Goal: Task Accomplishment & Management: Use online tool/utility

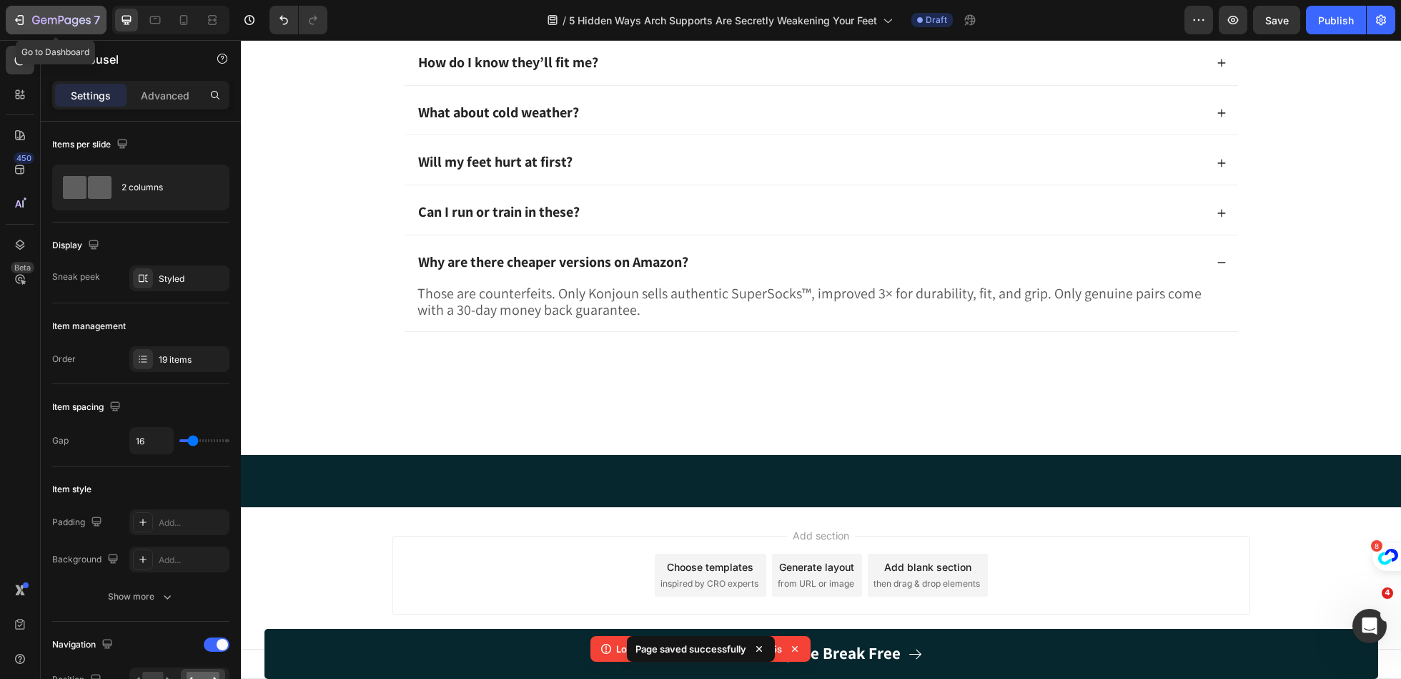
click at [77, 32] on button "7" at bounding box center [56, 20] width 101 height 29
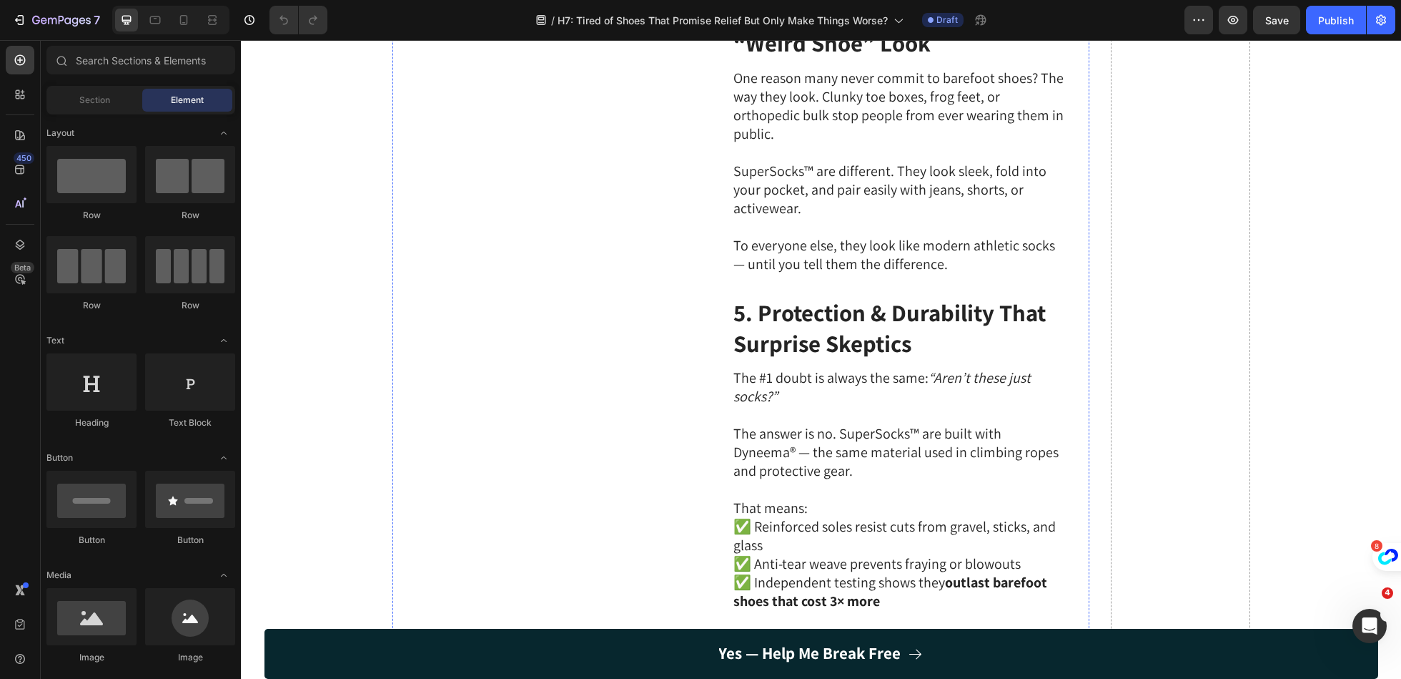
scroll to position [1653, 0]
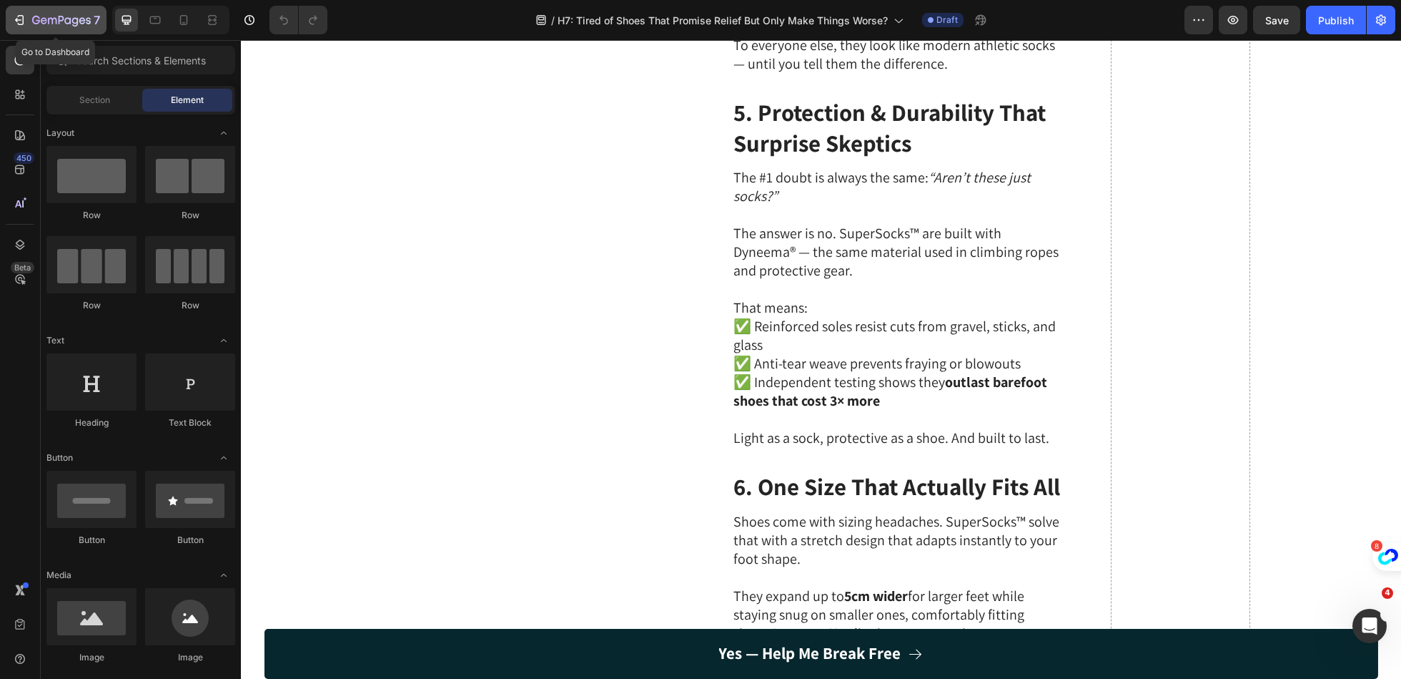
click at [57, 24] on icon "button" at bounding box center [61, 21] width 59 height 12
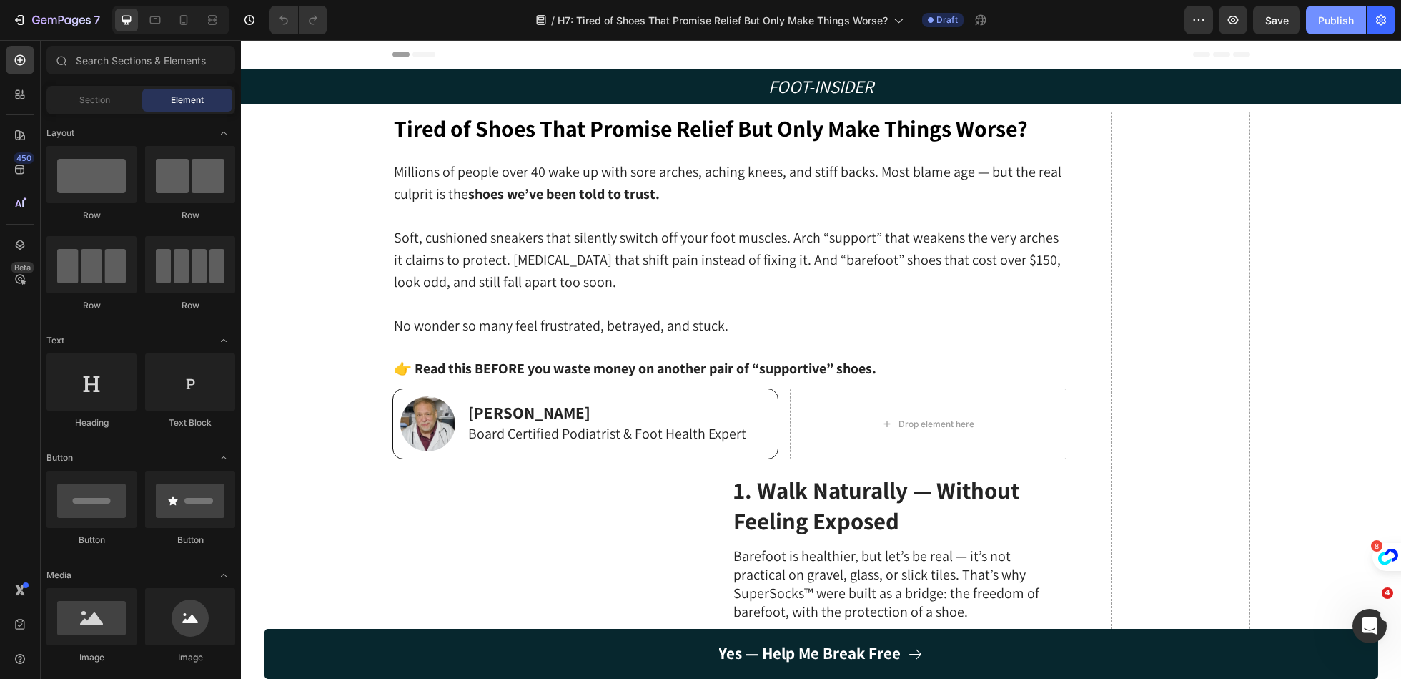
click at [1335, 23] on div "Publish" at bounding box center [1336, 20] width 36 height 15
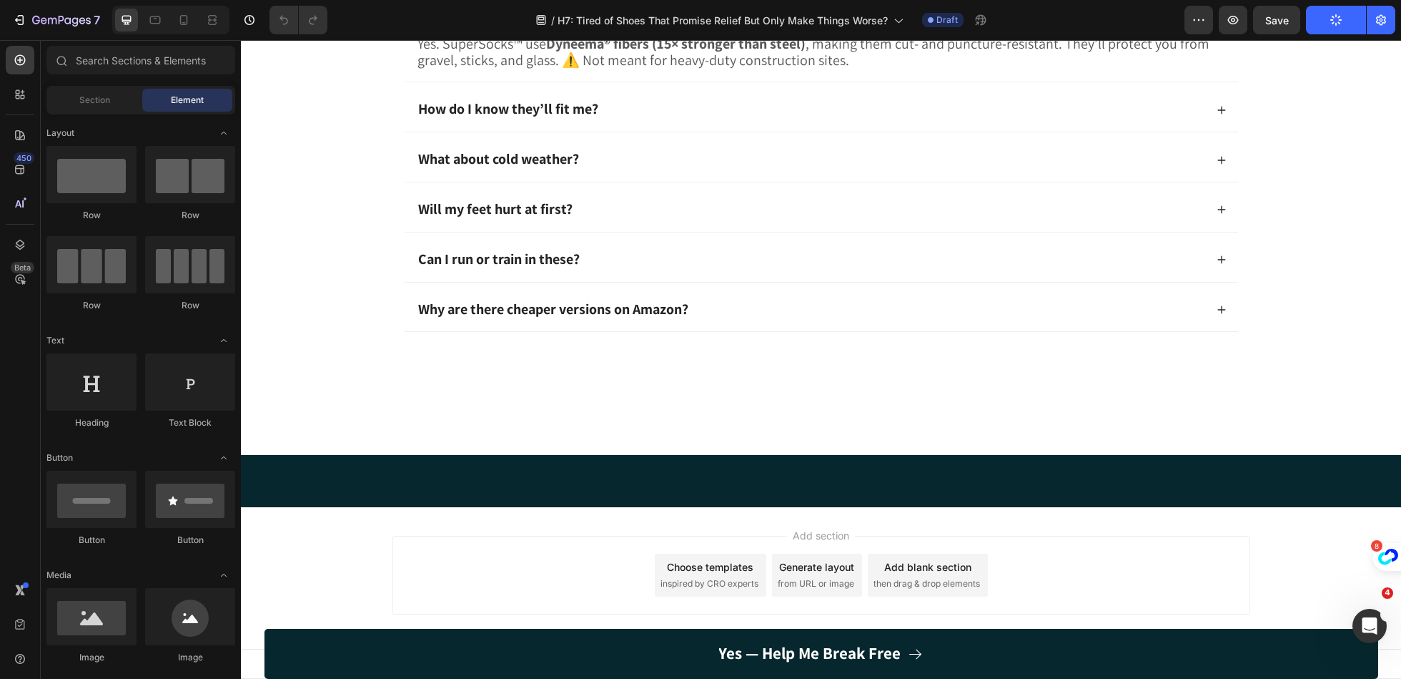
scroll to position [3739, 0]
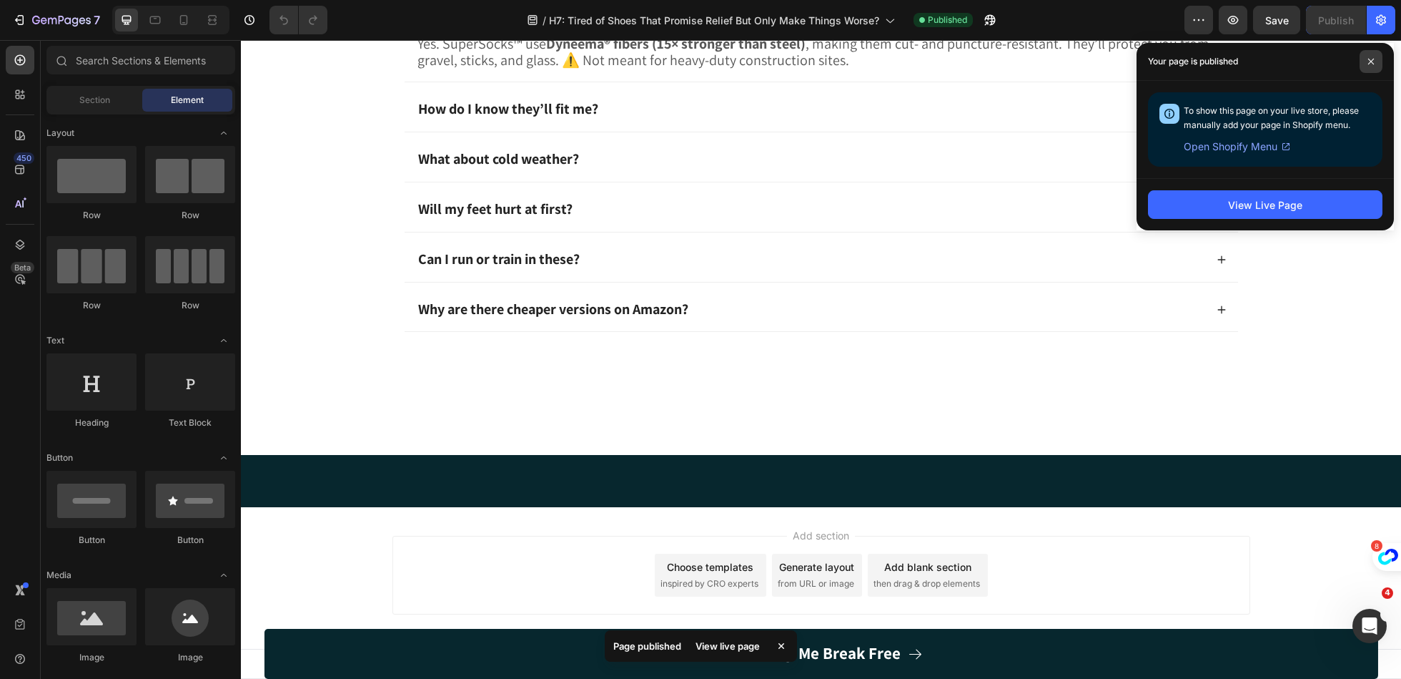
click at [1377, 67] on span at bounding box center [1371, 61] width 23 height 23
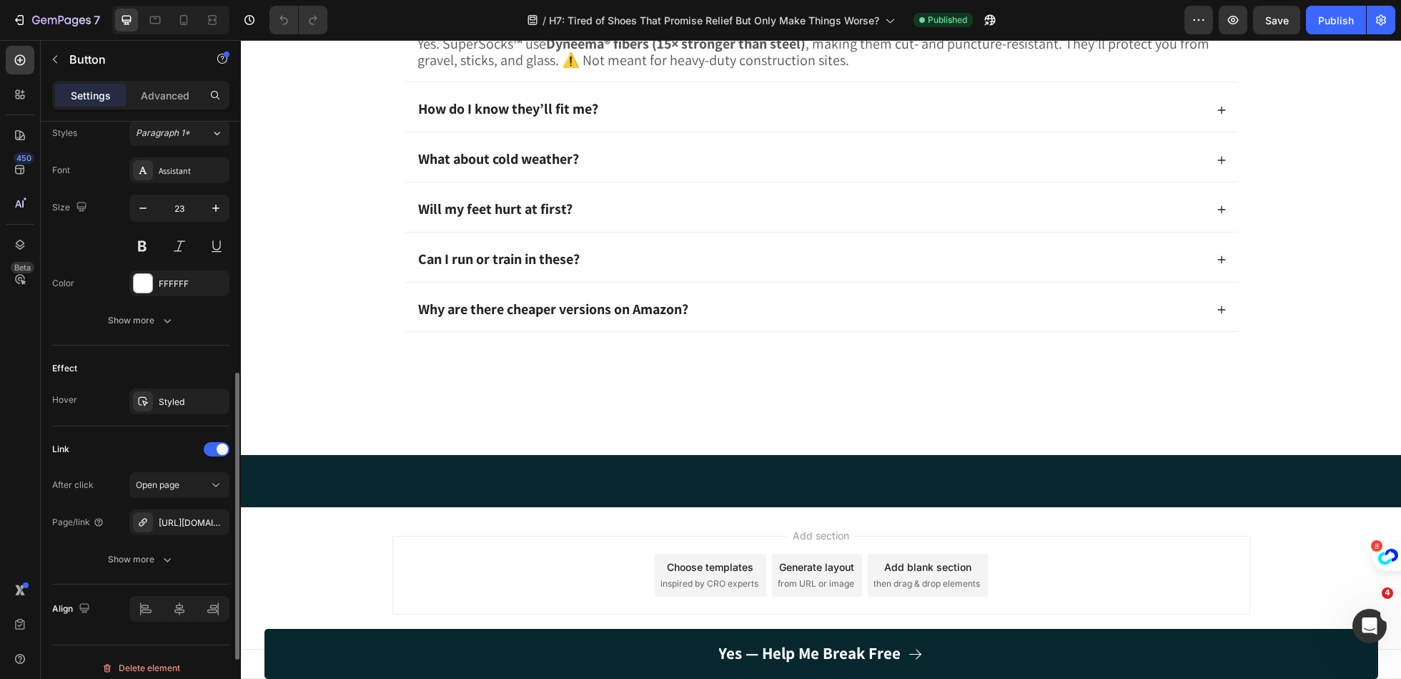
scroll to position [648, 0]
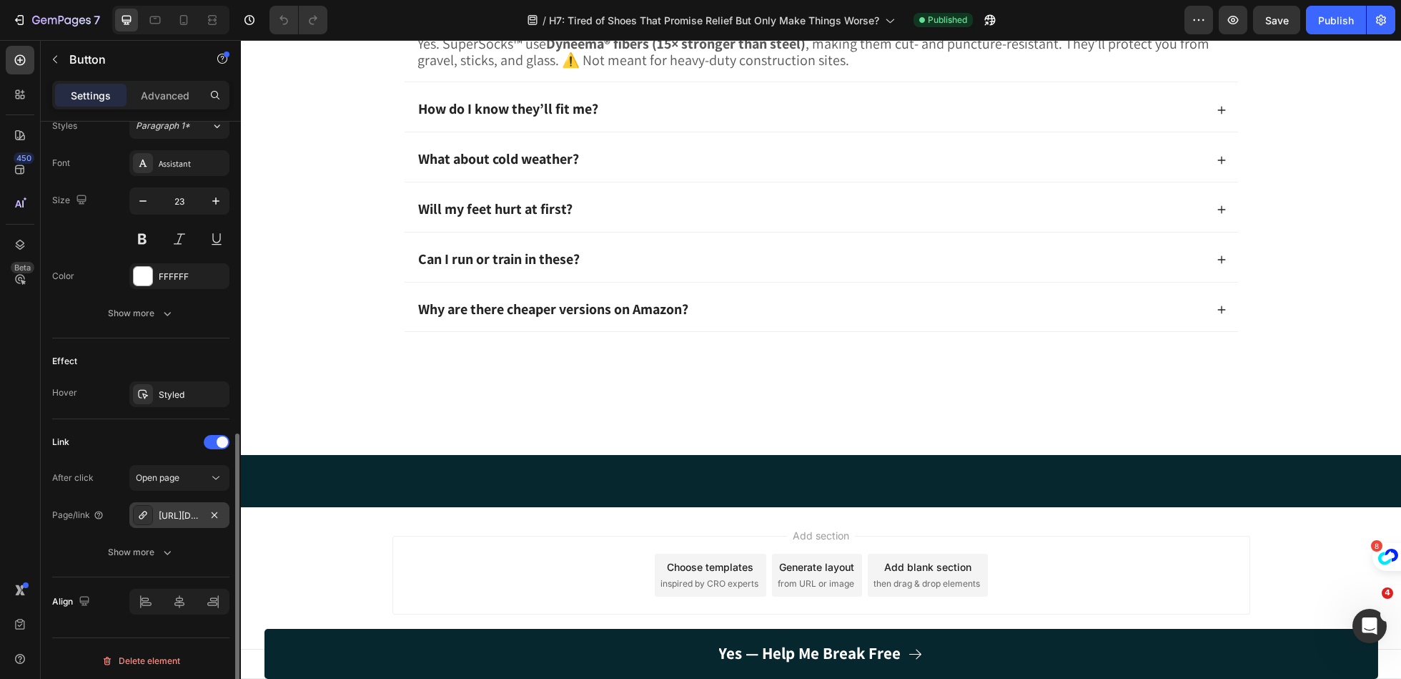
click at [179, 515] on div "https://konjoun.com/supersocks-one-size-fits-all" at bounding box center [179, 515] width 41 height 13
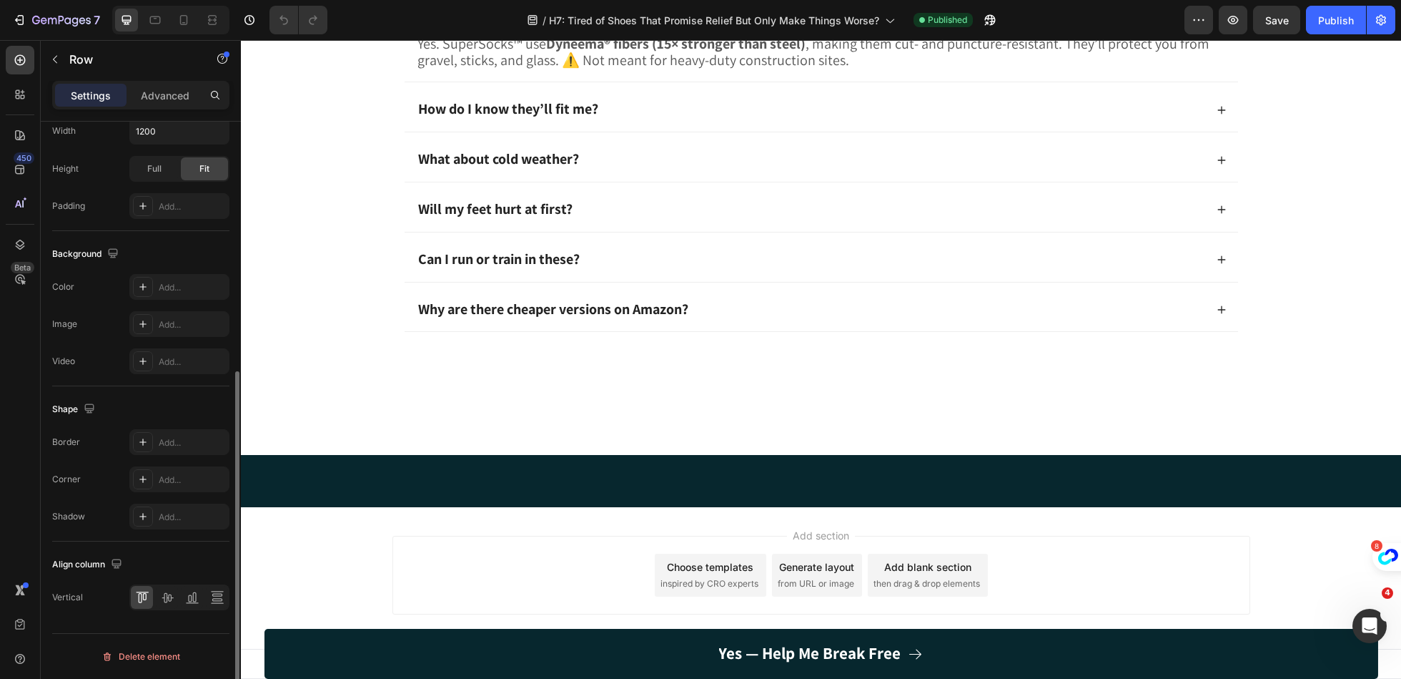
scroll to position [0, 0]
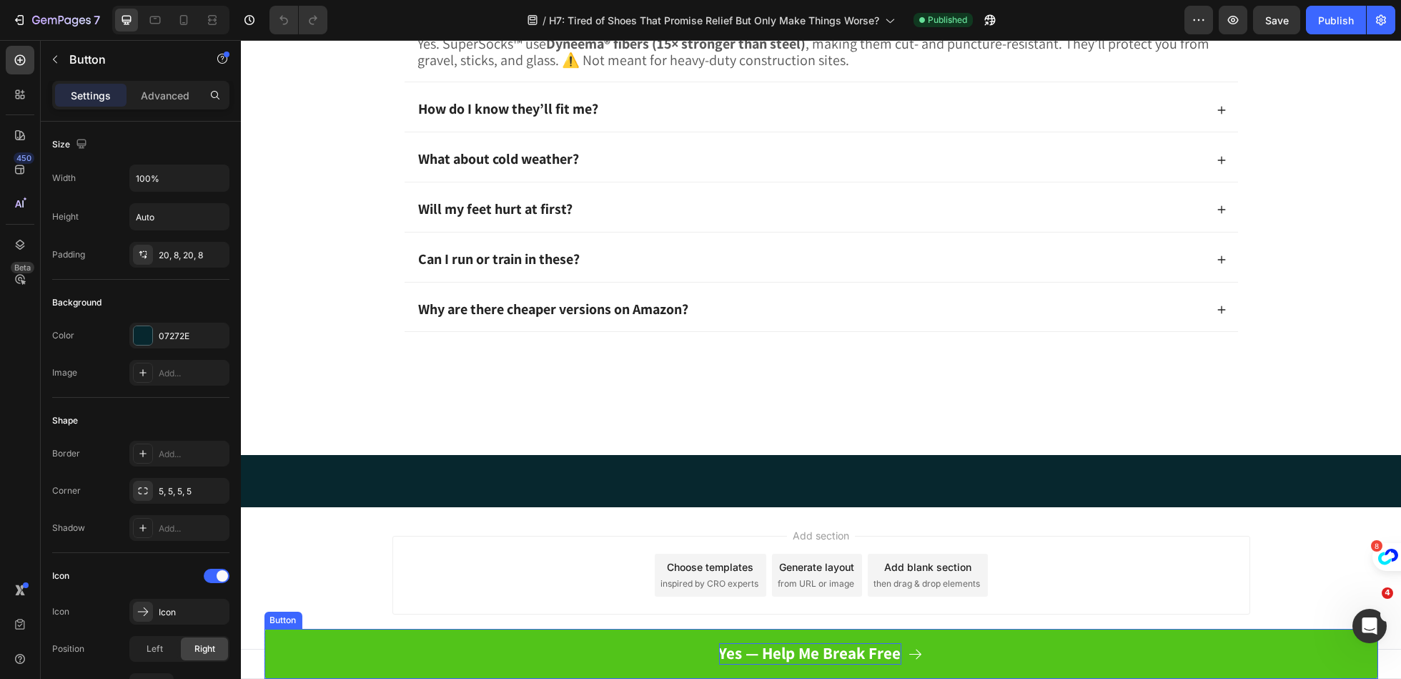
click at [806, 645] on strong "Yes — Help Me Break Free" at bounding box center [810, 652] width 182 height 21
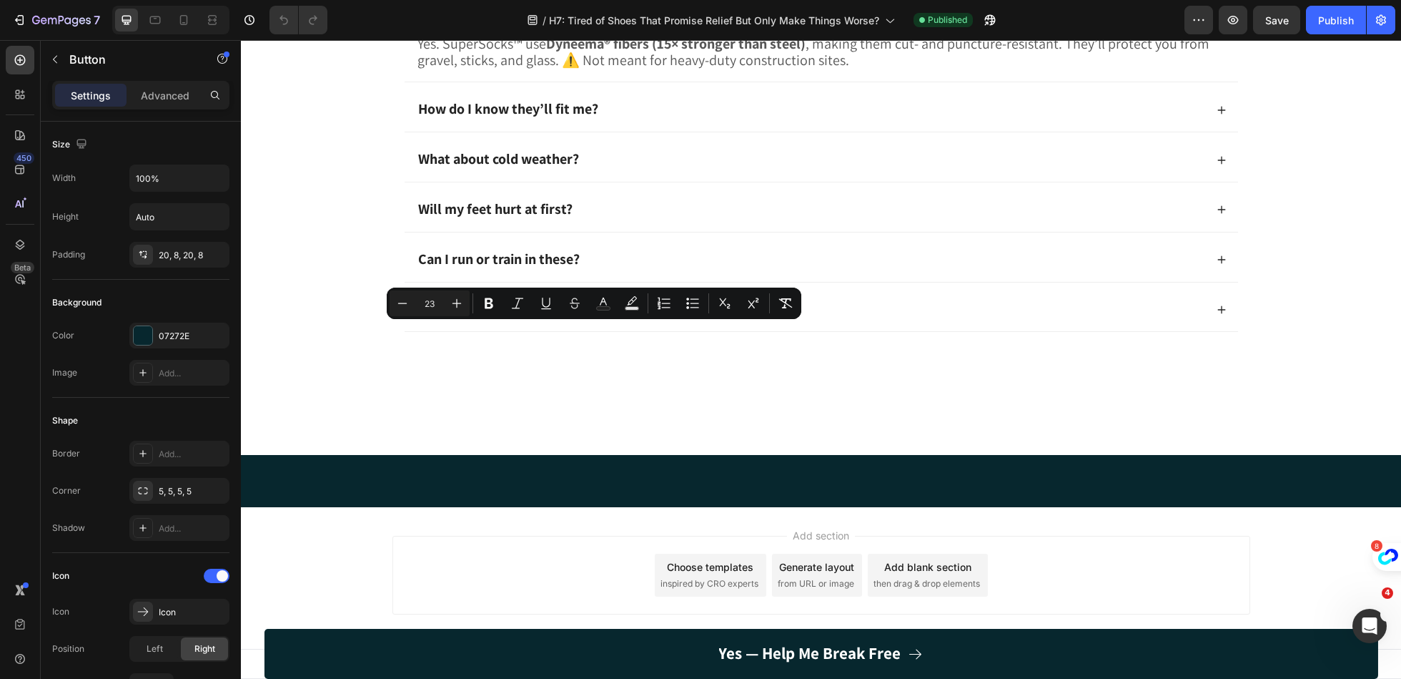
copy p "👉"
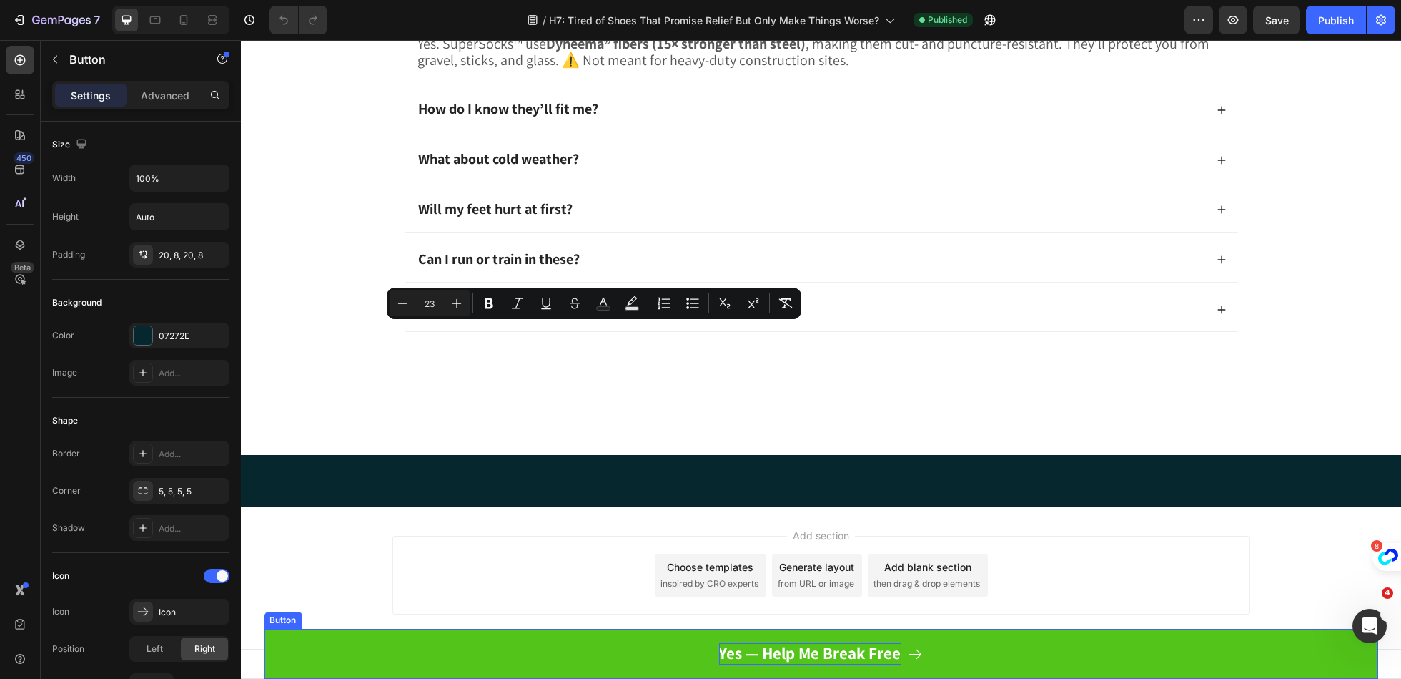
click at [824, 647] on strong "Yes — Help Me Break Free" at bounding box center [810, 652] width 182 height 21
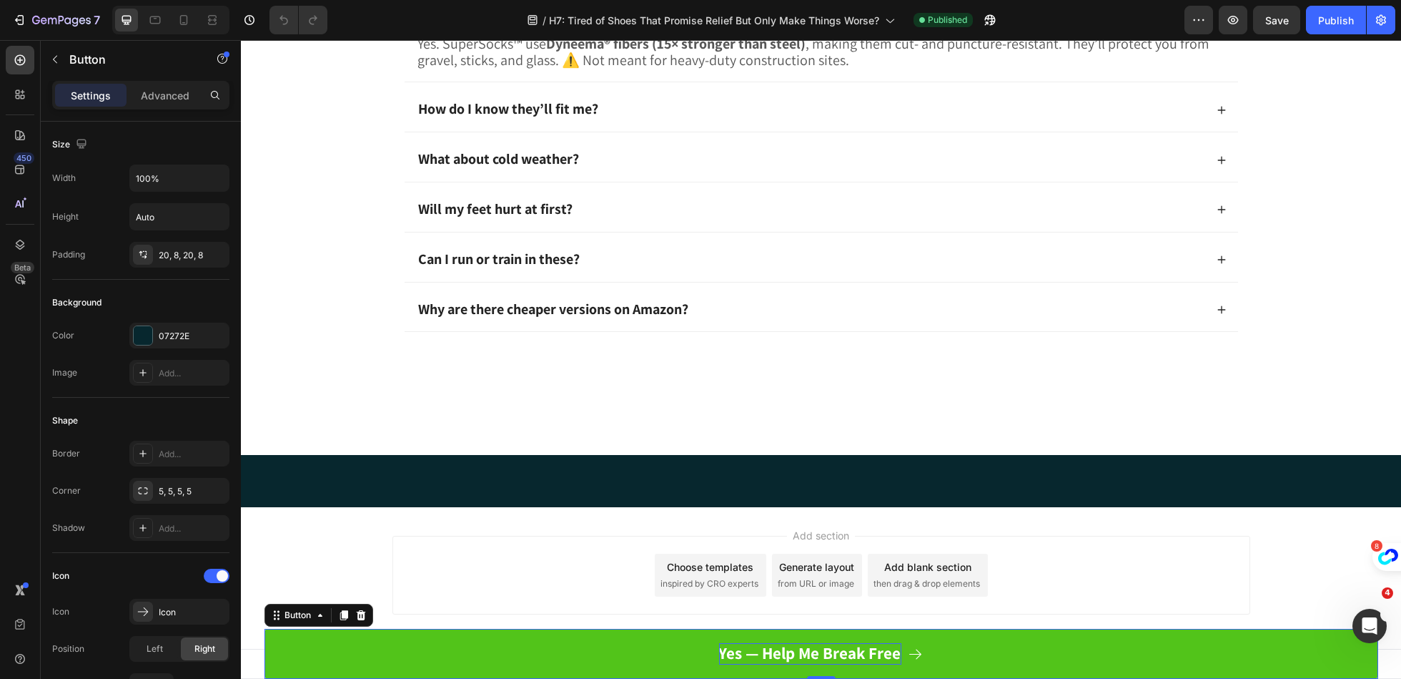
click at [824, 647] on strong "Yes — Help Me Break Free" at bounding box center [810, 652] width 182 height 21
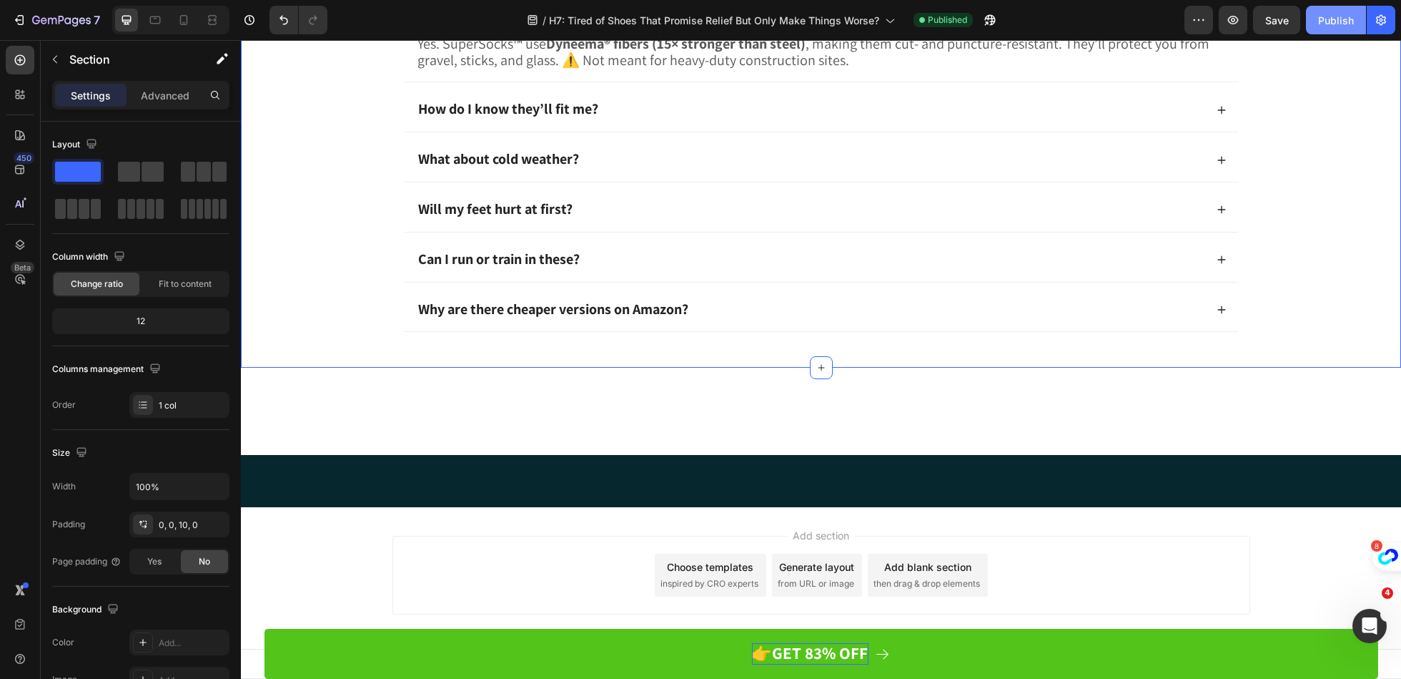
click at [1338, 18] on div "Publish" at bounding box center [1336, 20] width 36 height 15
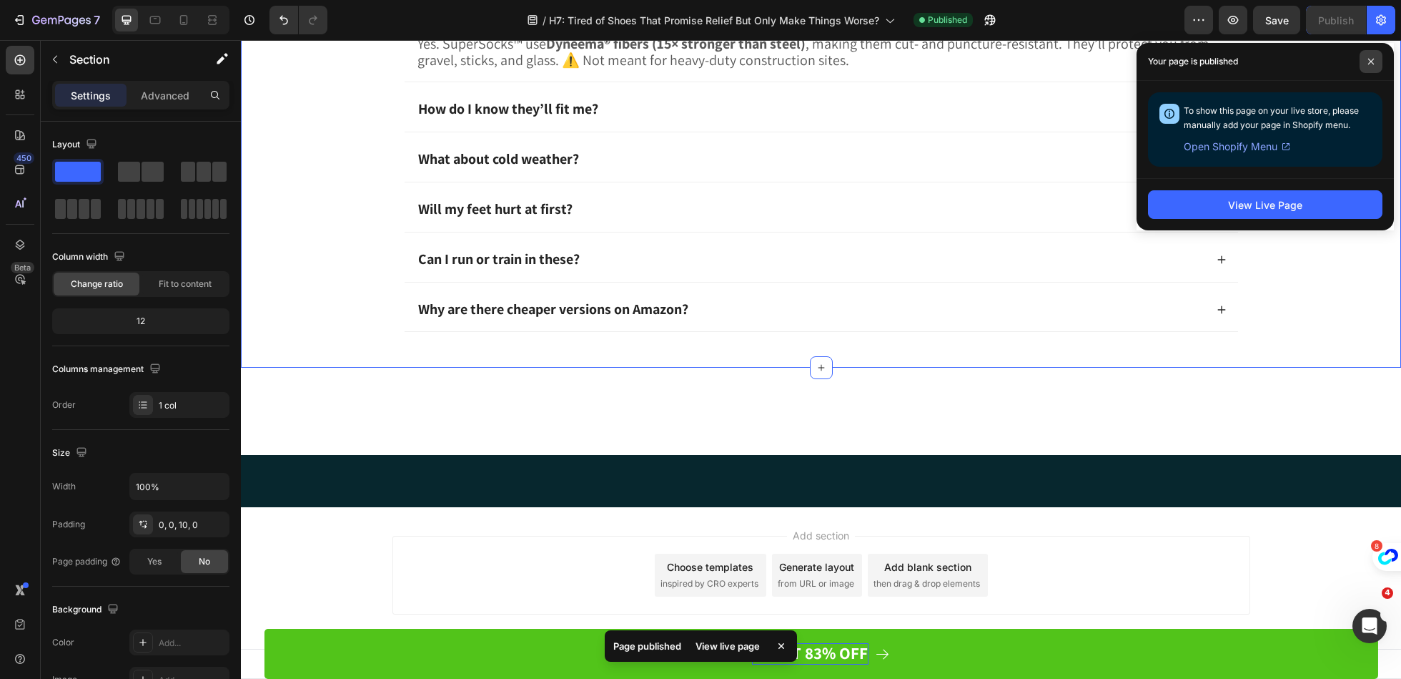
click at [1373, 59] on icon at bounding box center [1371, 62] width 6 height 6
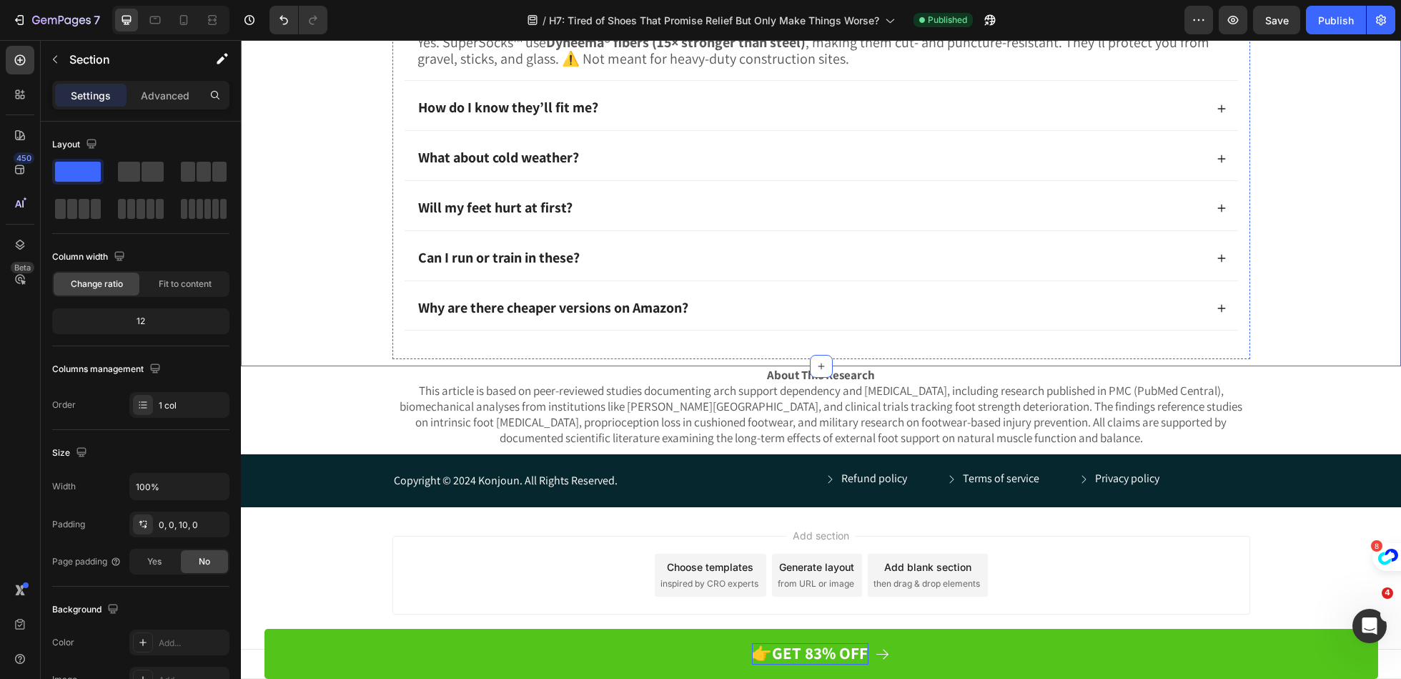
scroll to position [4268, 0]
click at [186, 29] on div at bounding box center [183, 20] width 23 height 23
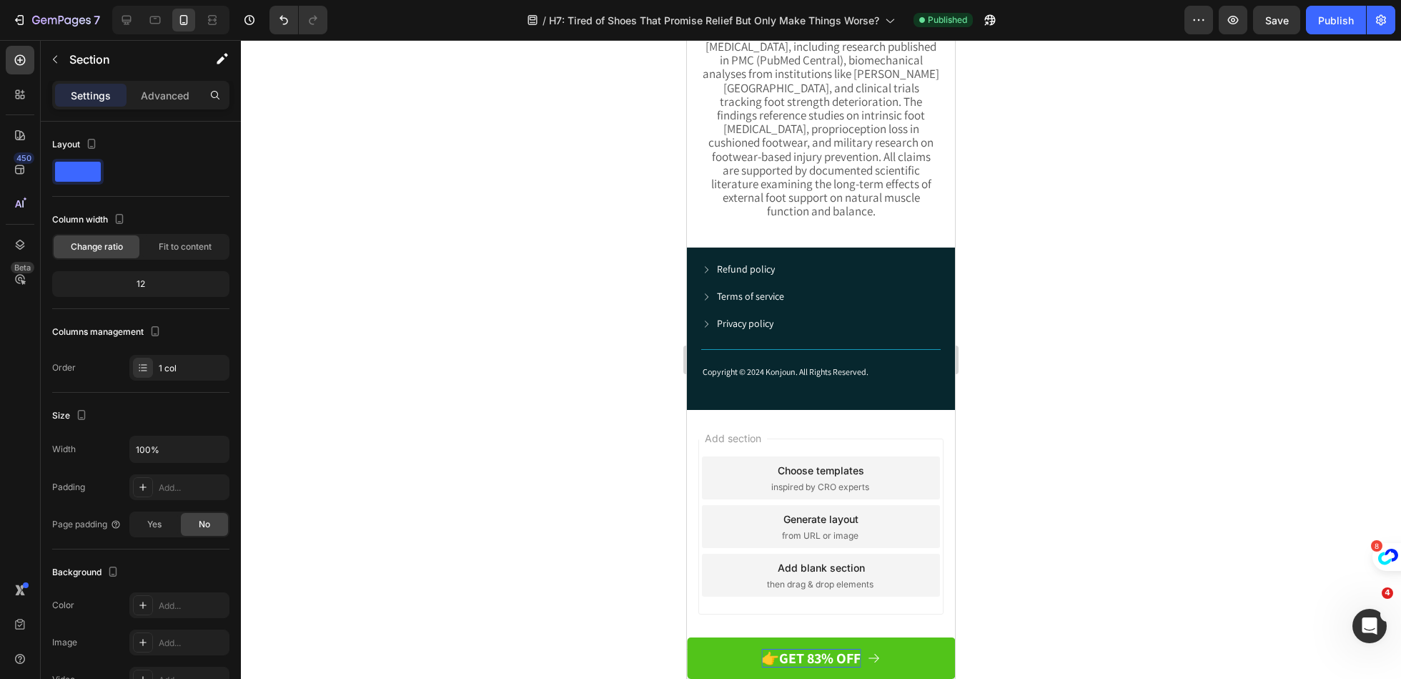
scroll to position [5675, 0]
click at [837, 280] on div "Refund policy Button" at bounding box center [821, 270] width 240 height 17
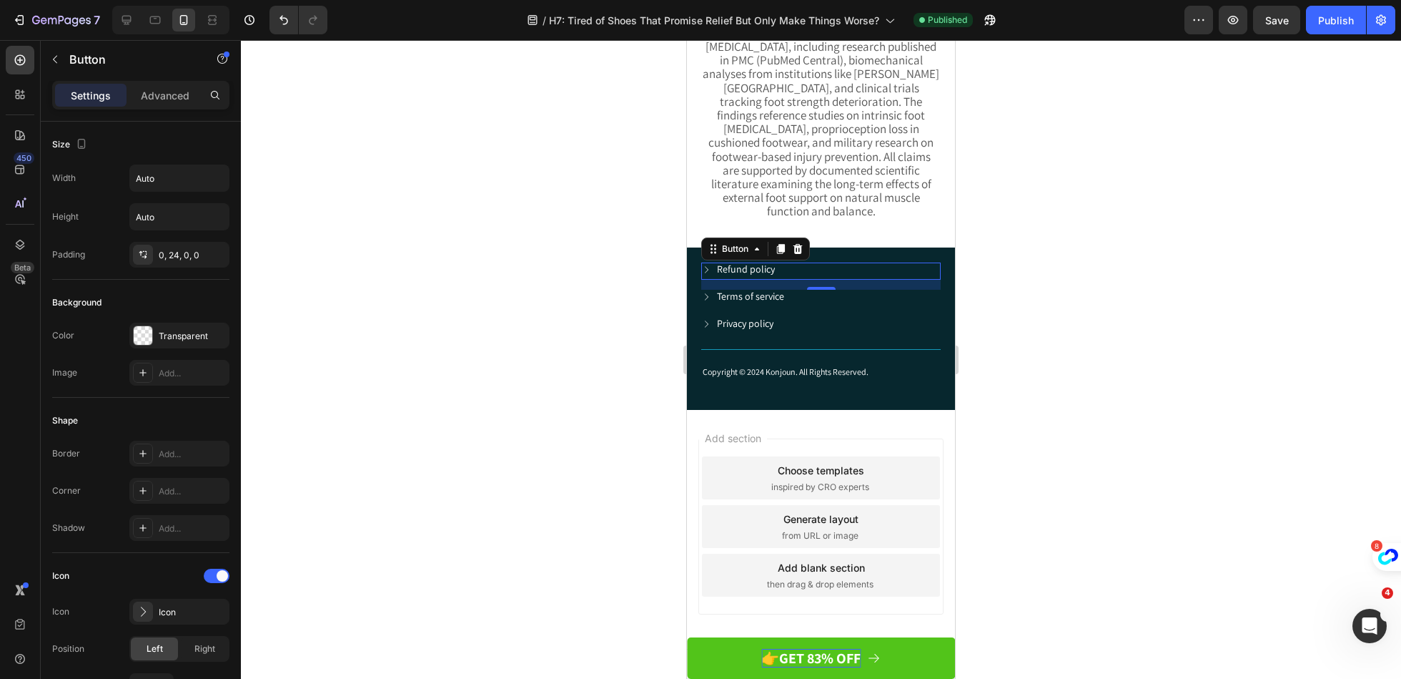
click at [710, 275] on icon at bounding box center [706, 270] width 10 height 10
click at [766, 275] on p "Refund policy" at bounding box center [746, 268] width 58 height 13
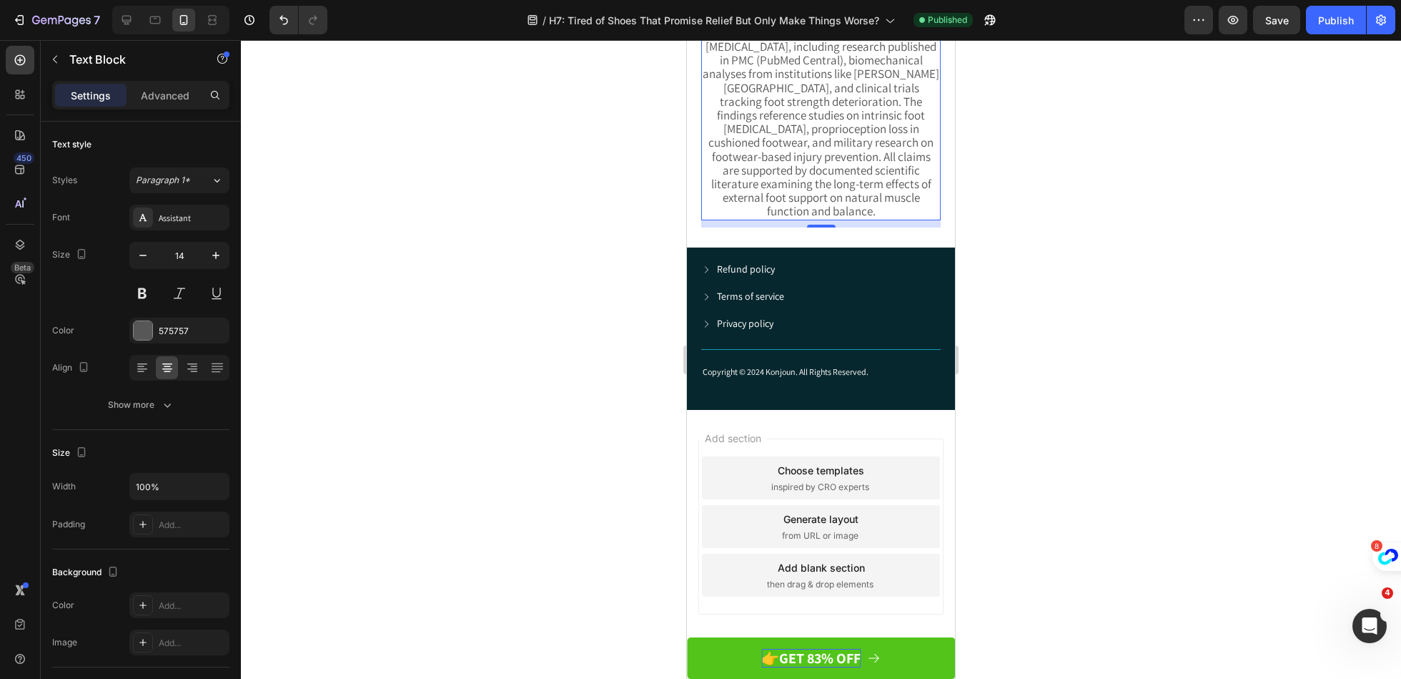
click at [852, 219] on span "This article is based on peer-reviewed studies documenting arch support depende…" at bounding box center [821, 115] width 237 height 208
click at [132, 27] on div at bounding box center [126, 20] width 23 height 23
type input "16"
type input "1200"
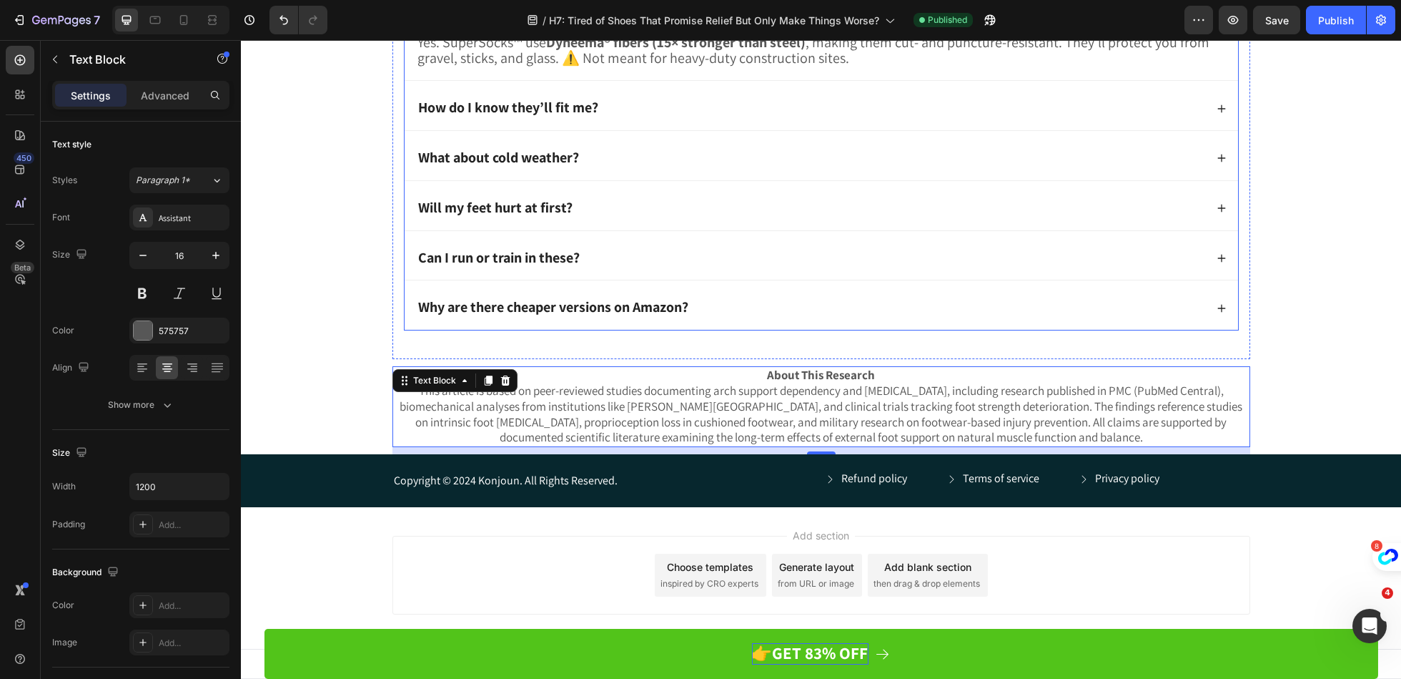
scroll to position [4233, 0]
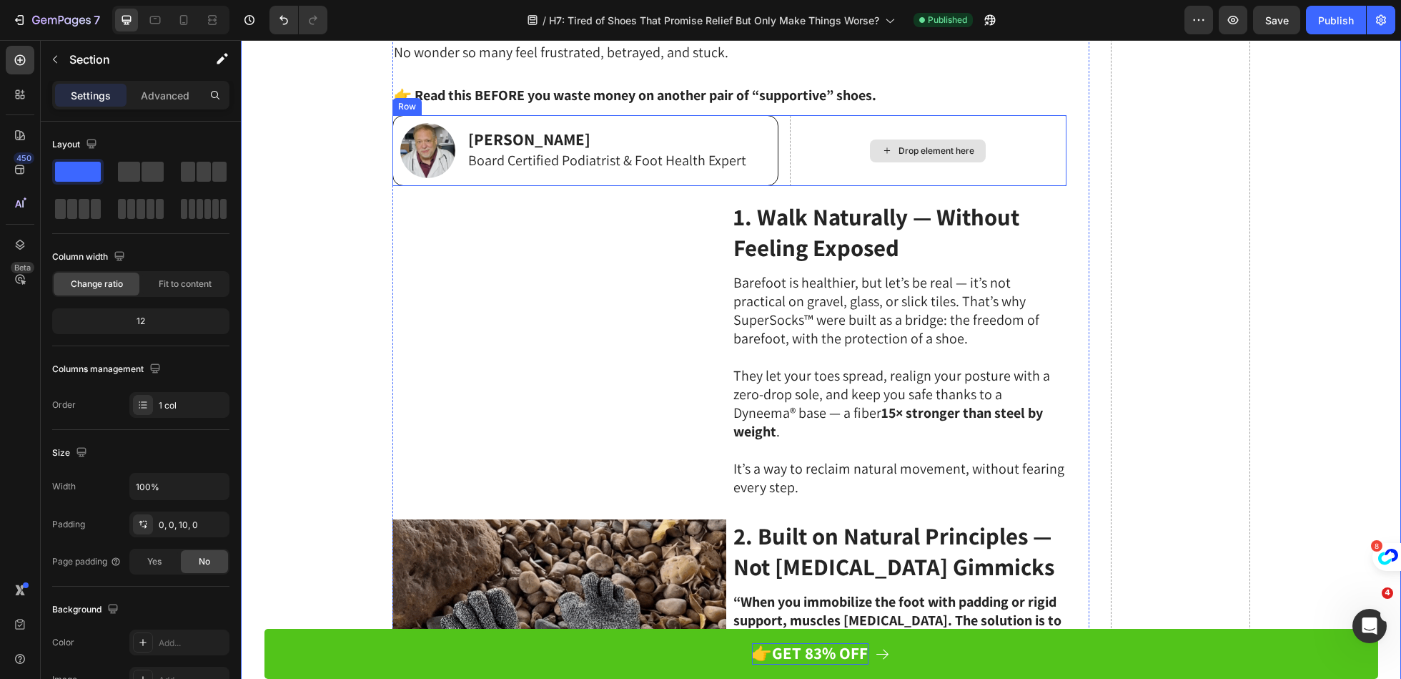
scroll to position [0, 0]
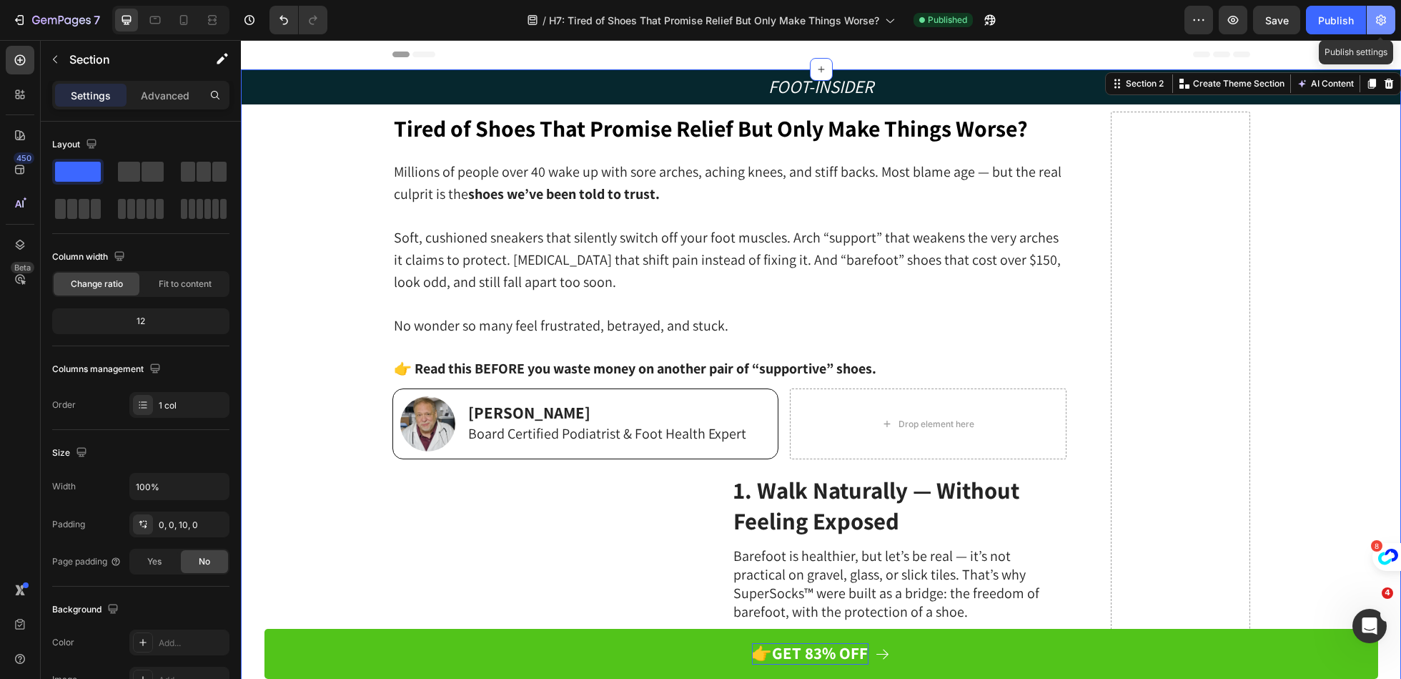
click at [1388, 31] on button "button" at bounding box center [1381, 20] width 29 height 29
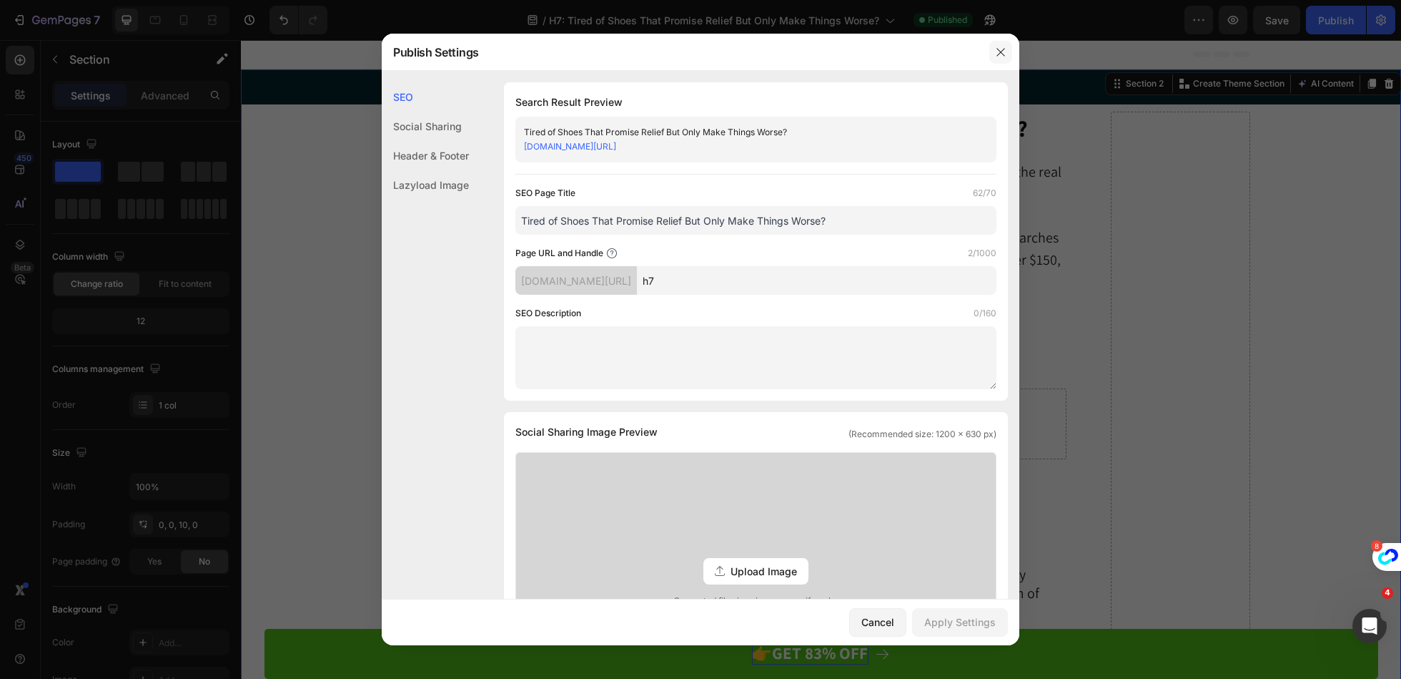
click at [993, 54] on button "button" at bounding box center [1001, 52] width 23 height 23
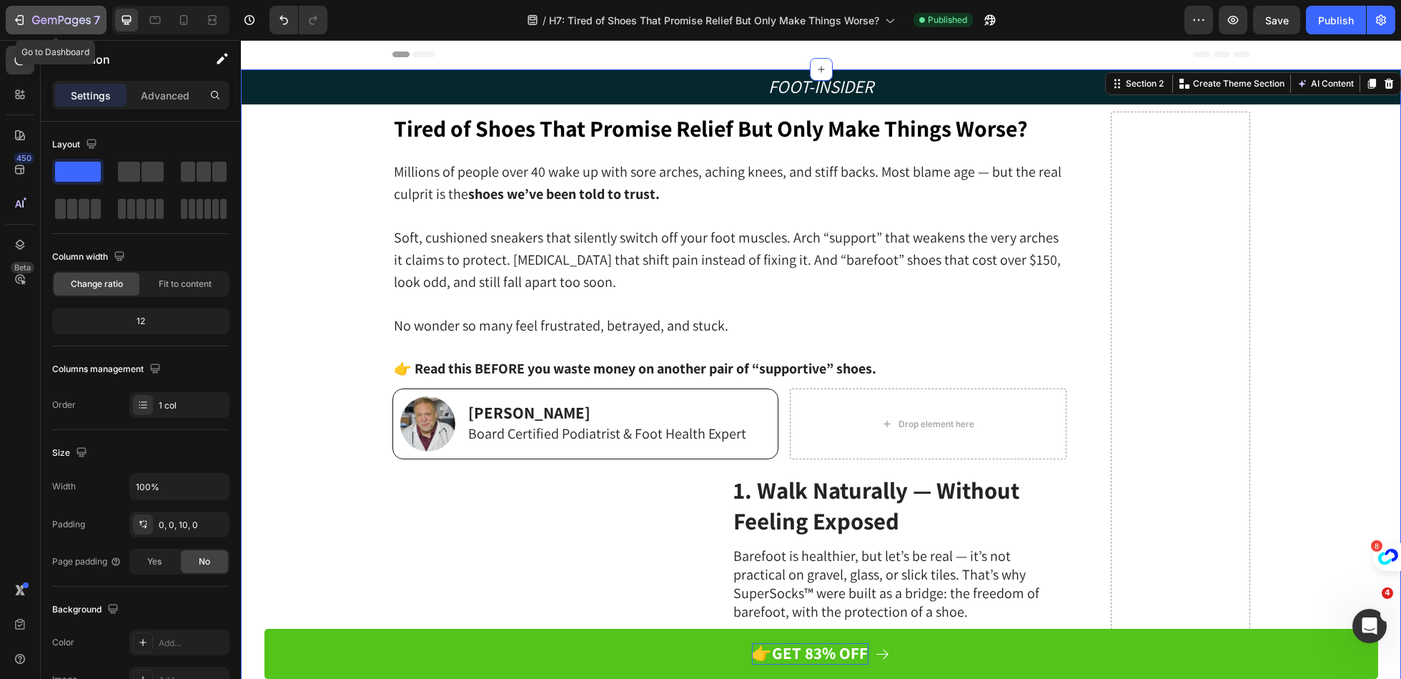
click at [32, 14] on div "7" at bounding box center [66, 19] width 68 height 17
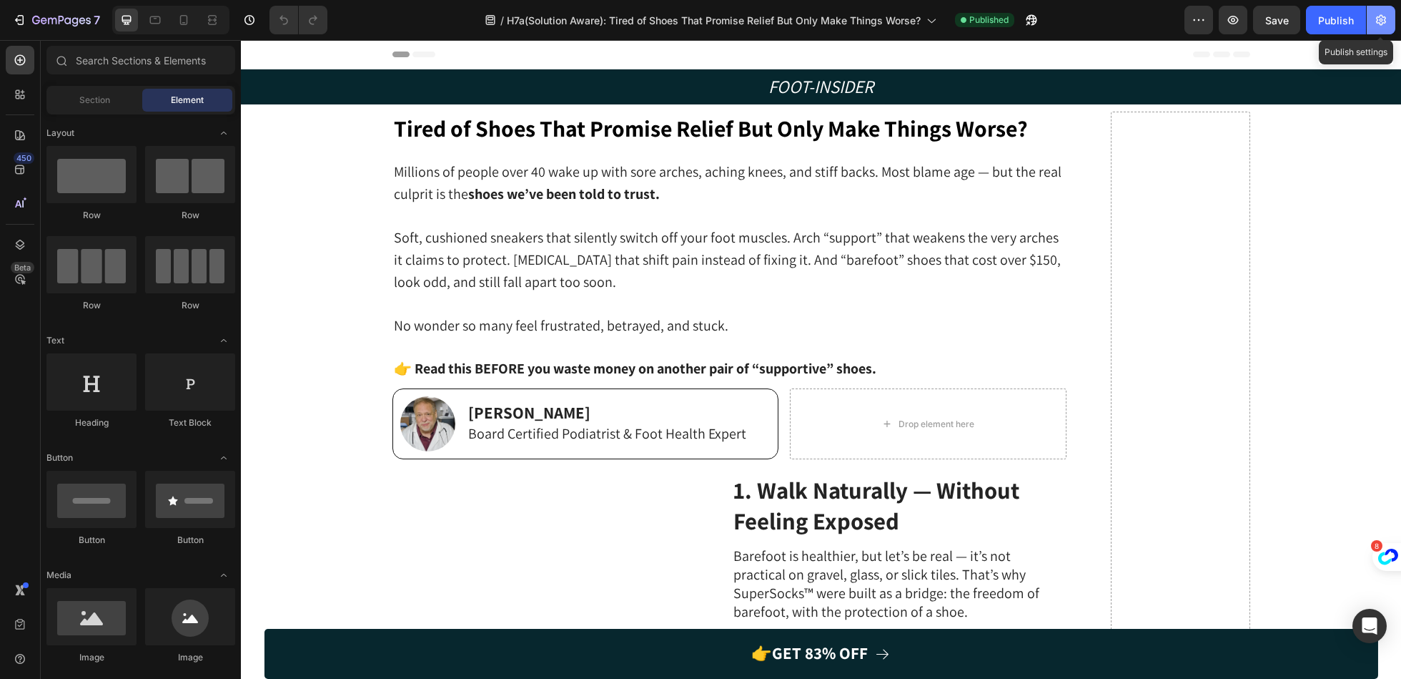
click at [1377, 15] on icon "button" at bounding box center [1381, 20] width 14 height 14
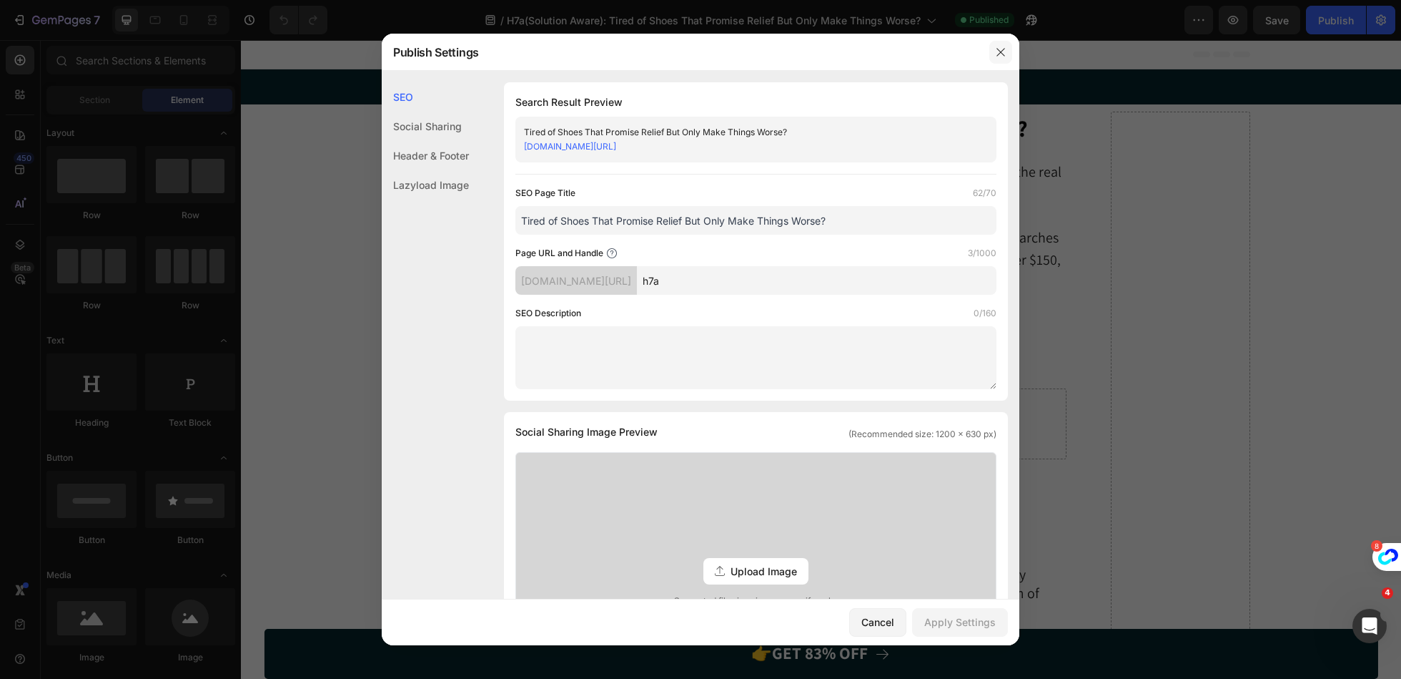
click at [1001, 53] on icon "button" at bounding box center [1000, 51] width 11 height 11
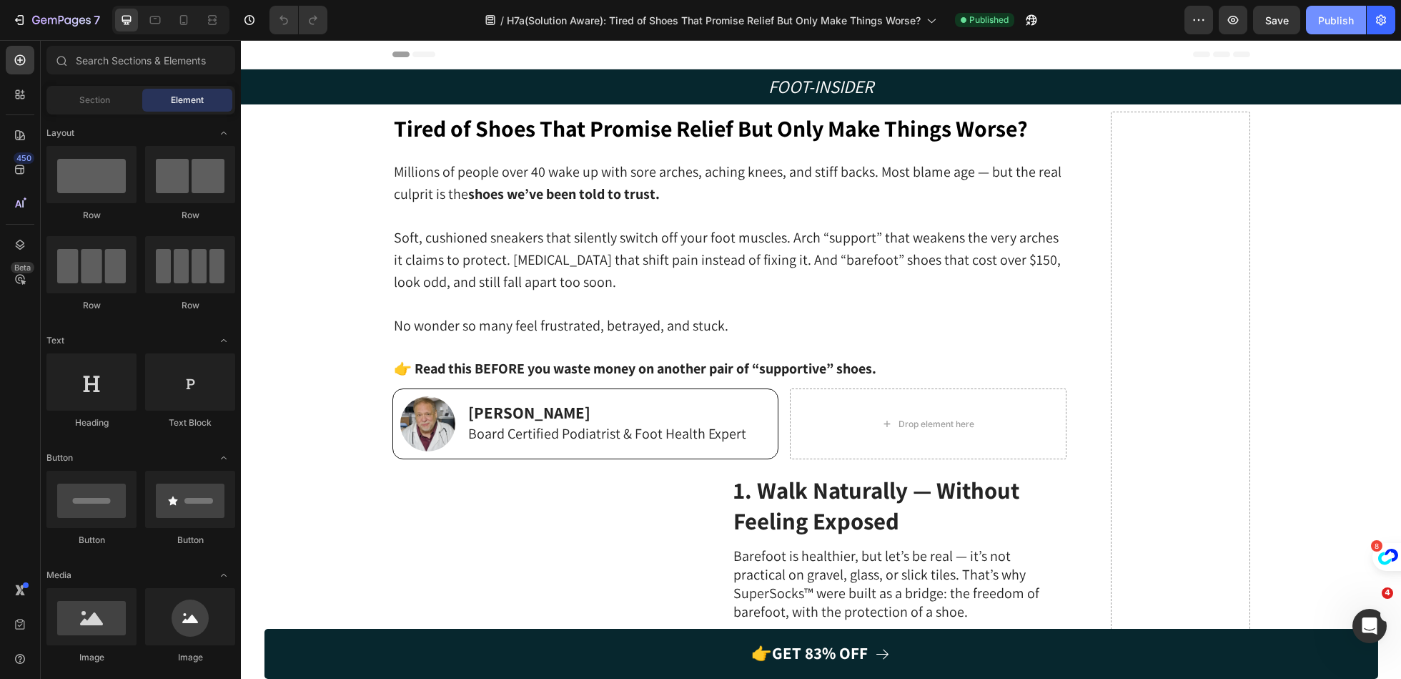
click at [1346, 20] on div "Publish" at bounding box center [1336, 20] width 36 height 15
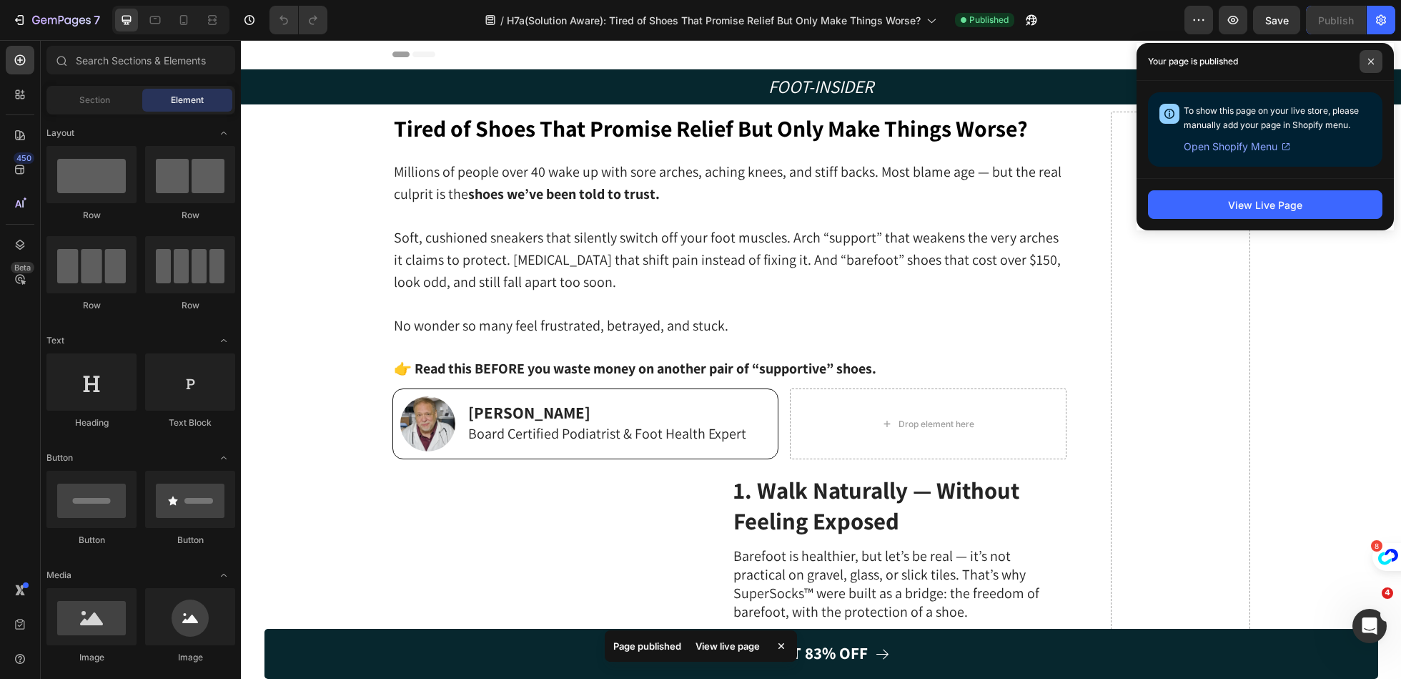
click at [1372, 69] on span at bounding box center [1371, 61] width 23 height 23
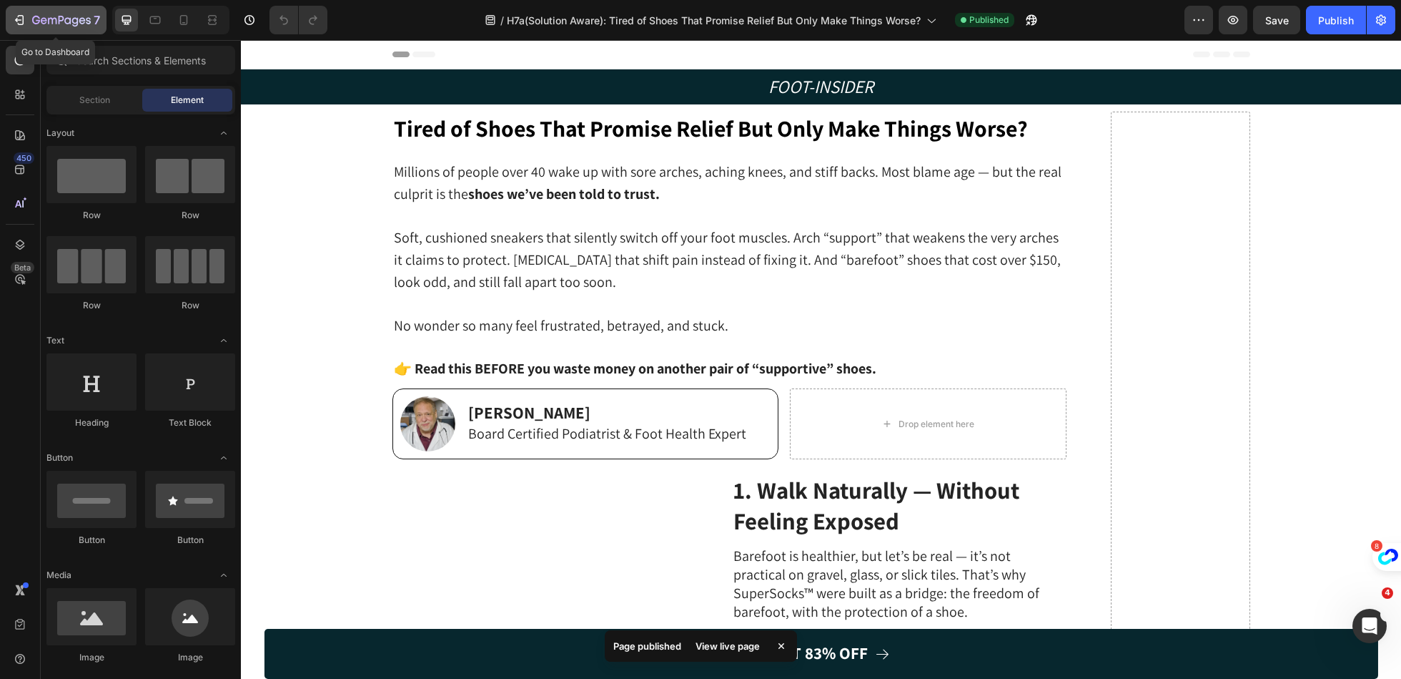
click at [61, 21] on icon "button" at bounding box center [61, 21] width 59 height 12
click at [23, 35] on div "7 Version history / H7a(Solution Aware): Tired of Shoes That Promise Relief But…" at bounding box center [700, 20] width 1401 height 41
click at [24, 29] on button "7" at bounding box center [56, 20] width 101 height 29
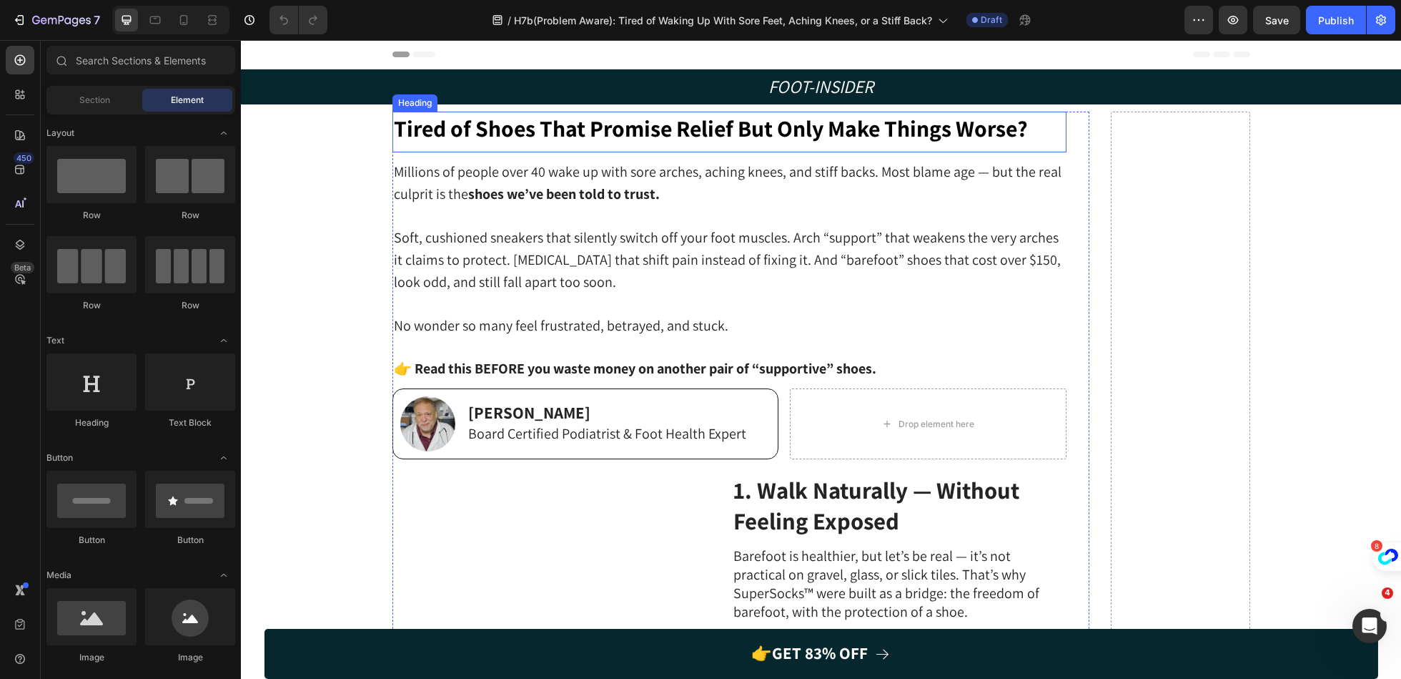
click at [847, 124] on strong "Tired of Shoes That Promise Relief But Only Make Things Worse?" at bounding box center [711, 128] width 634 height 30
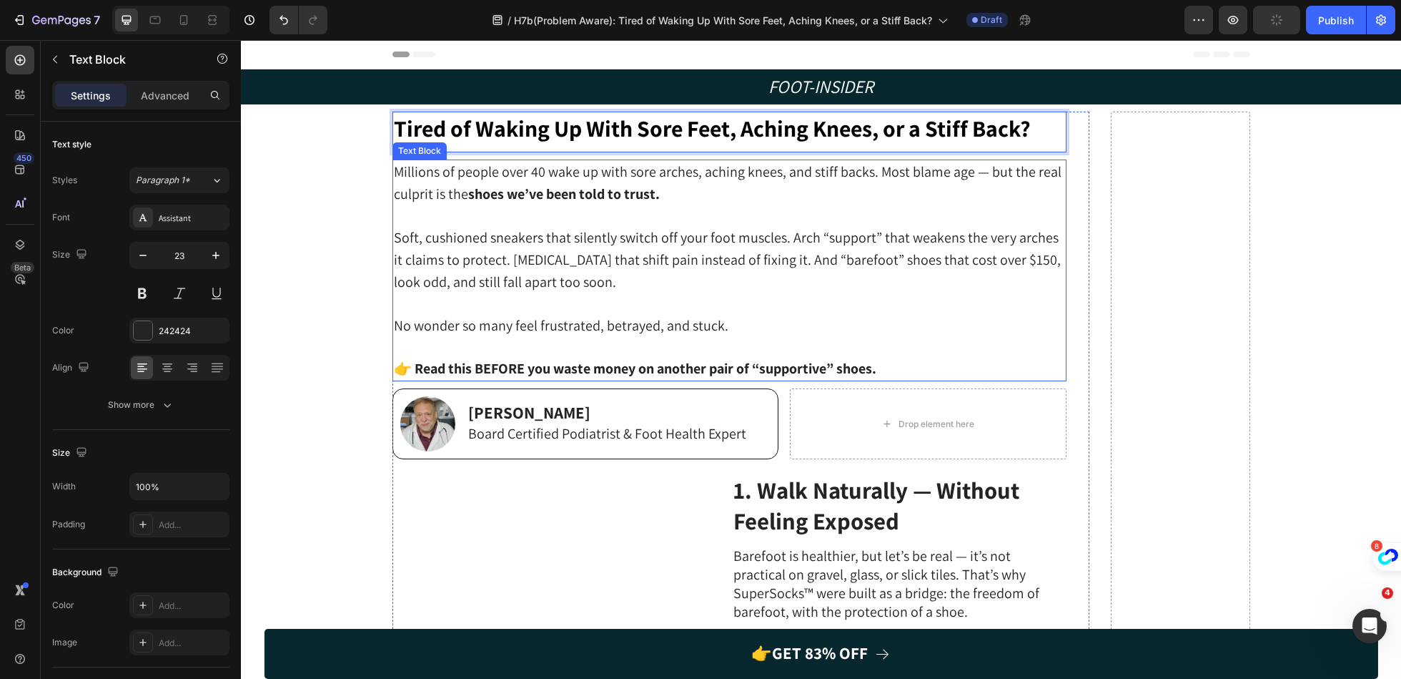
click at [796, 237] on span "Soft, cushioned sneakers that silently switch off your foot muscles. Arch “supp…" at bounding box center [727, 259] width 667 height 63
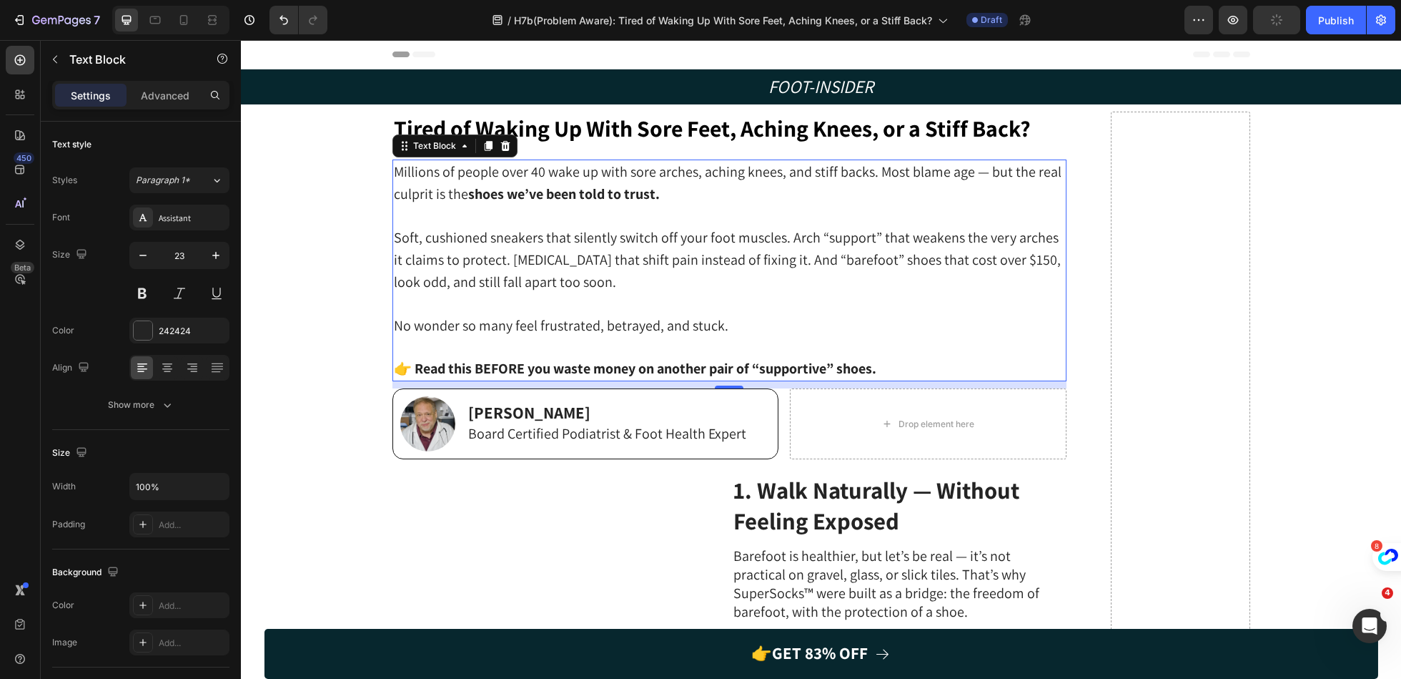
click at [796, 237] on span "Soft, cushioned sneakers that silently switch off your foot muscles. Arch “supp…" at bounding box center [727, 259] width 667 height 63
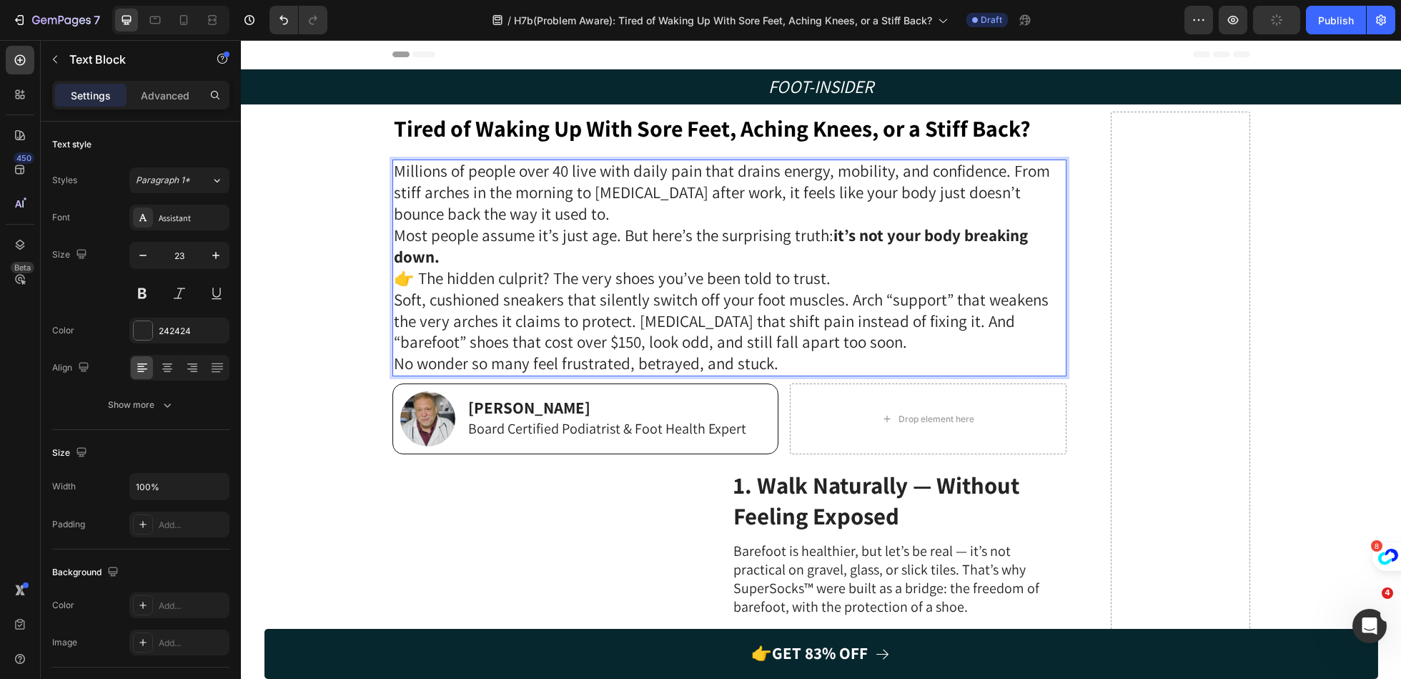
click at [773, 212] on p "Millions of people over 40 live with daily pain that drains energy, mobility, a…" at bounding box center [729, 193] width 671 height 64
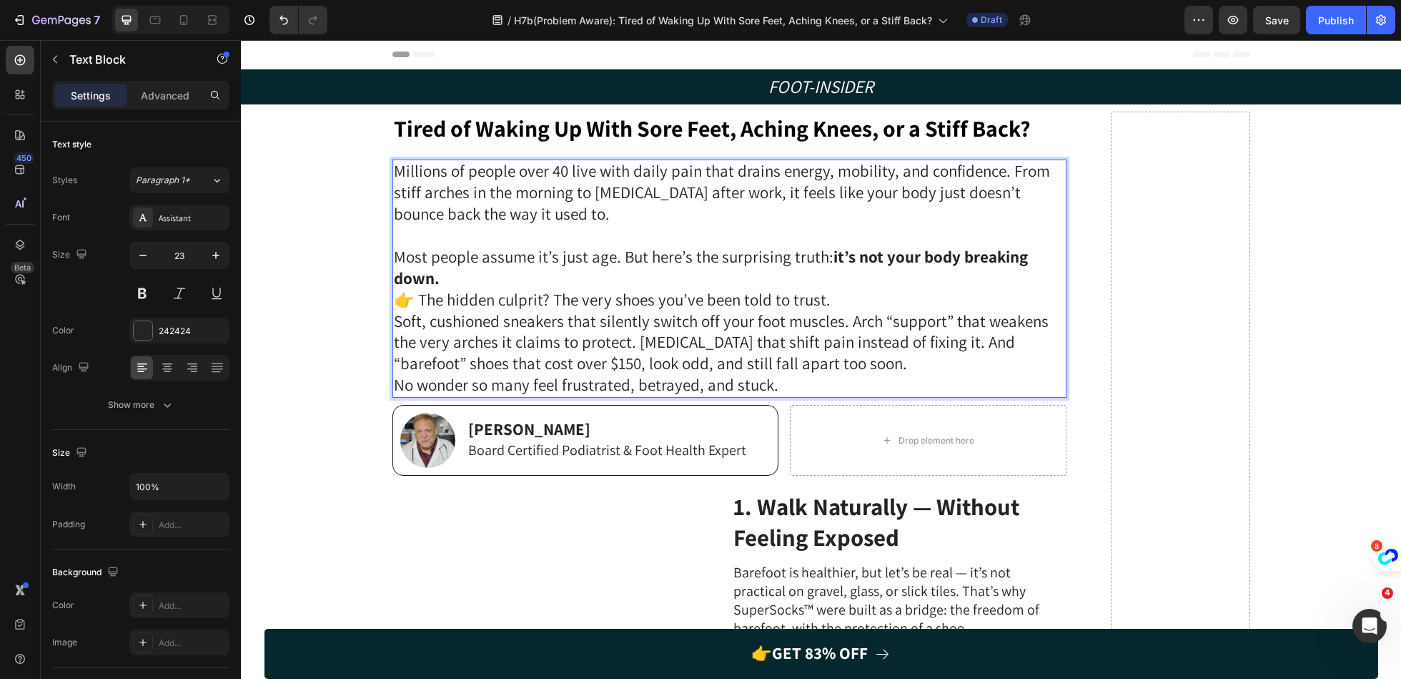
click at [855, 269] on p "Most people assume it’s just age. But here’s the surprising truth: it’s not you…" at bounding box center [729, 268] width 671 height 43
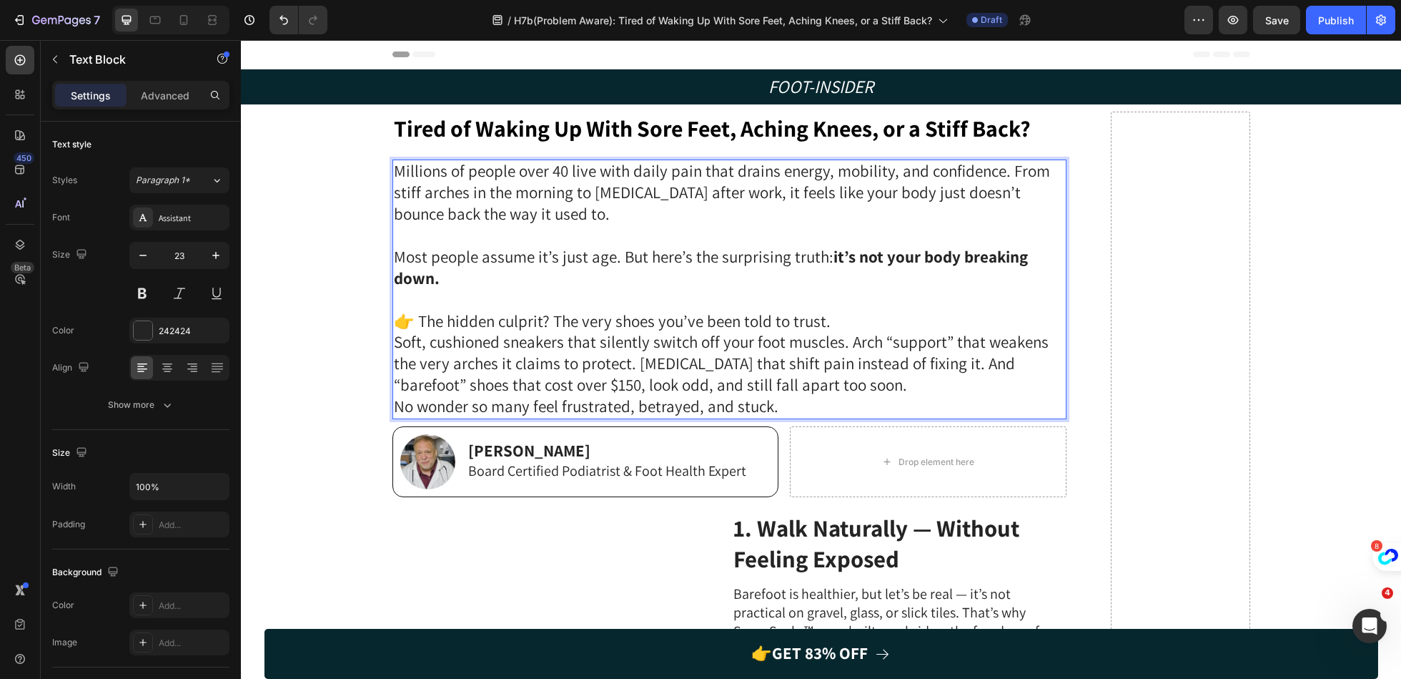
click at [862, 315] on p "👉 The hidden culprit? The very shoes you’ve been told to trust." at bounding box center [729, 321] width 671 height 21
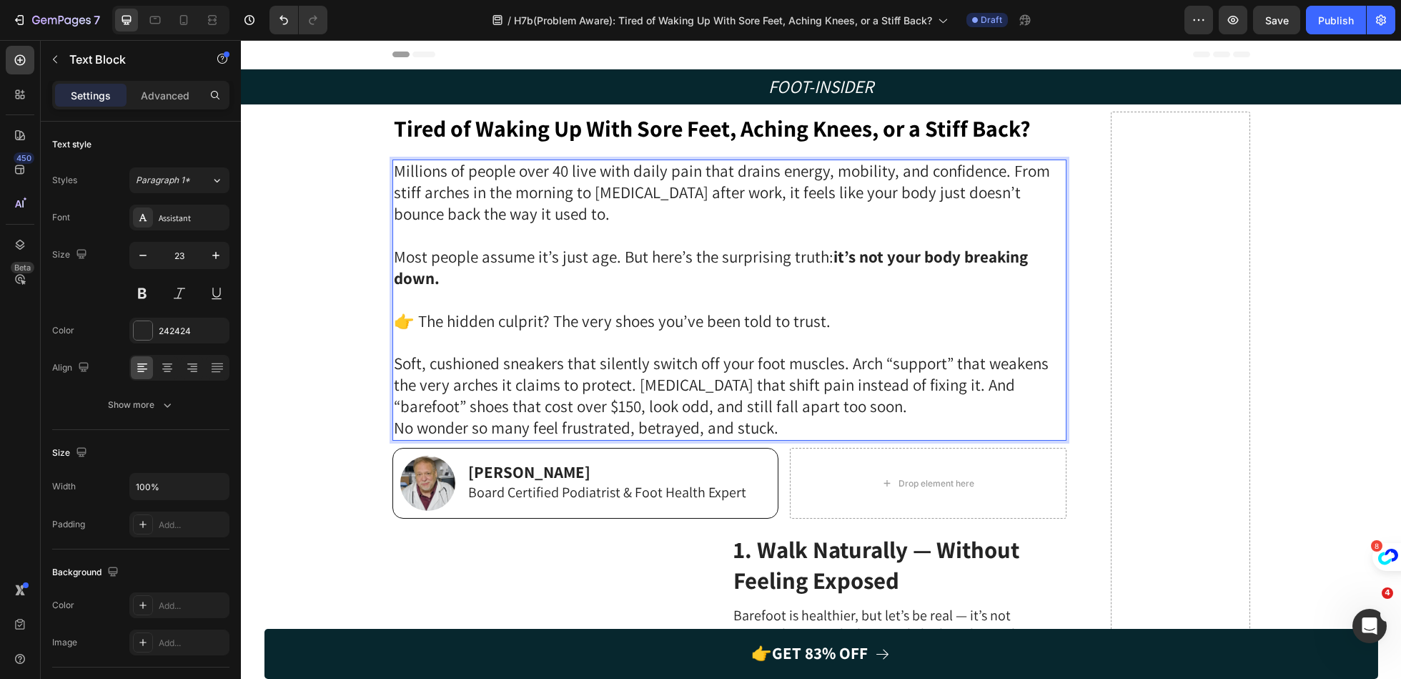
click at [867, 406] on p "Soft, cushioned sneakers that silently switch off your foot muscles. Arch “supp…" at bounding box center [729, 385] width 671 height 64
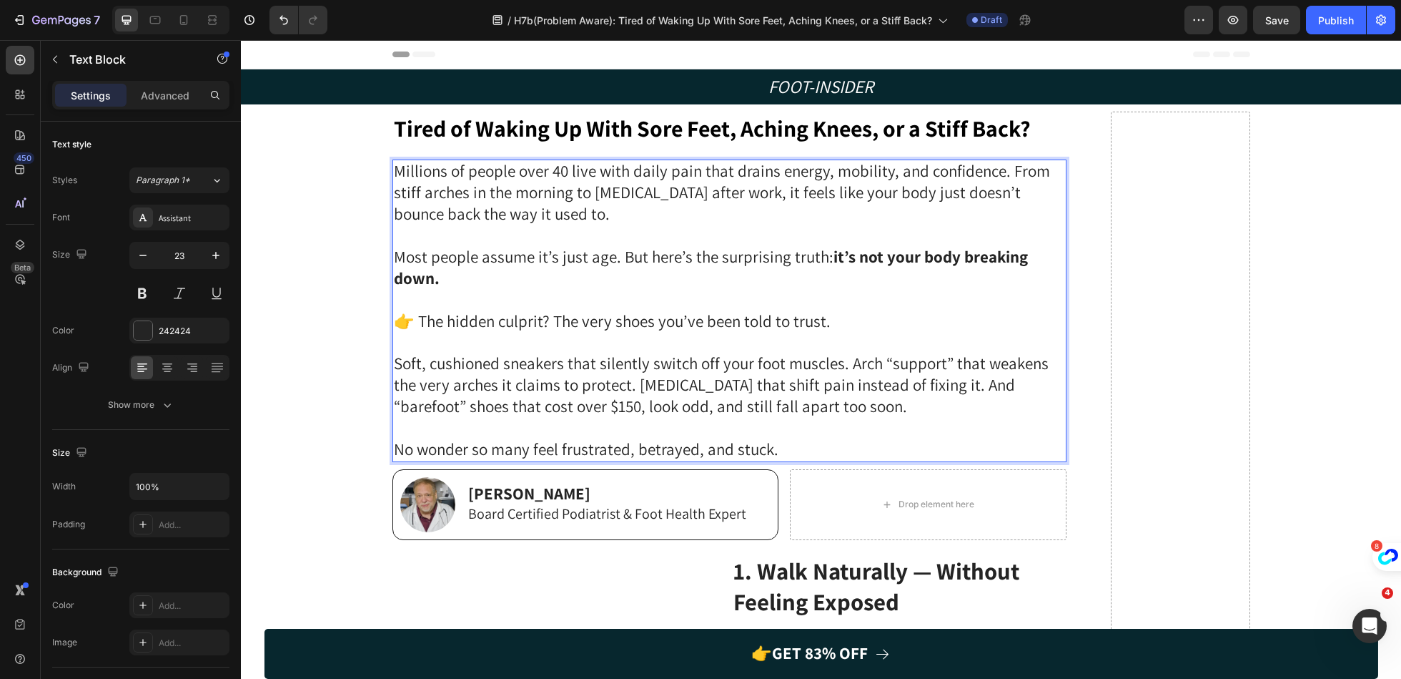
click at [716, 262] on p "Most people assume it’s just age. But here’s the surprising truth: it’s not you…" at bounding box center [729, 268] width 671 height 43
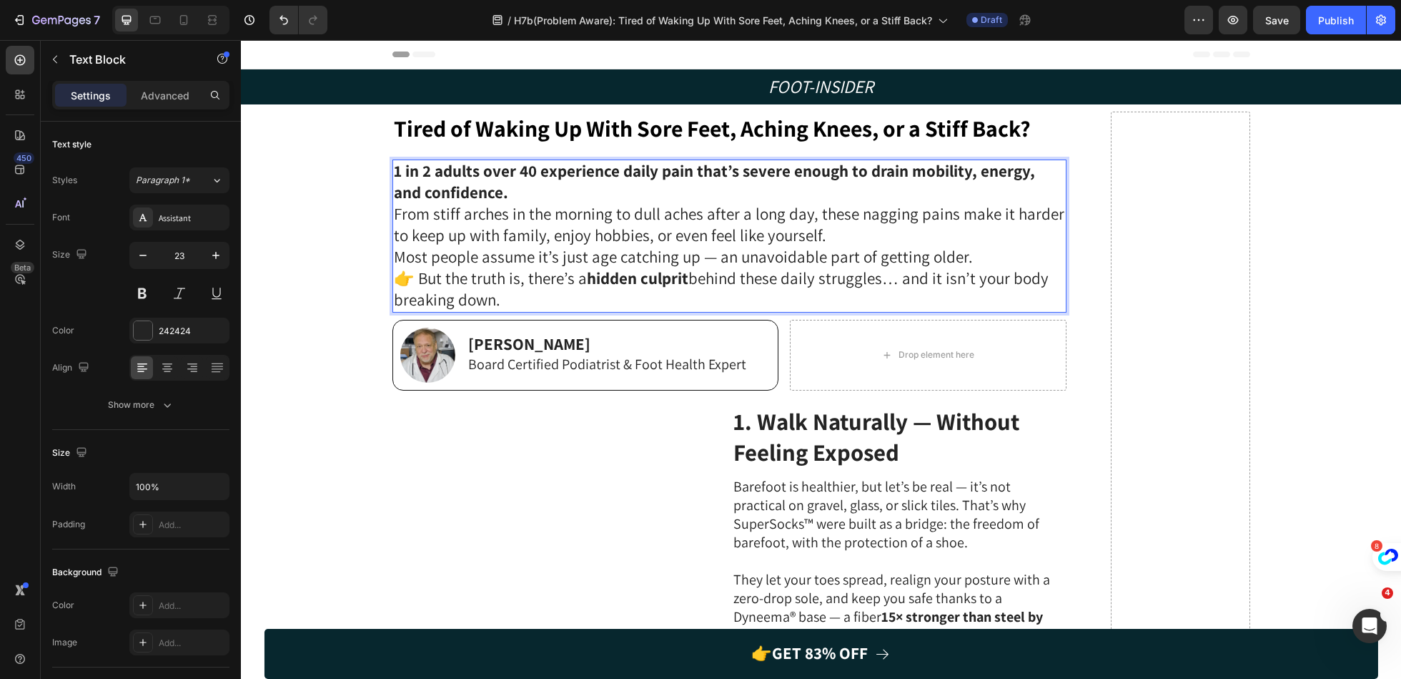
click at [633, 197] on p "1 in 2 adults over 40 experience daily pain that’s severe enough to drain mobil…" at bounding box center [729, 182] width 671 height 43
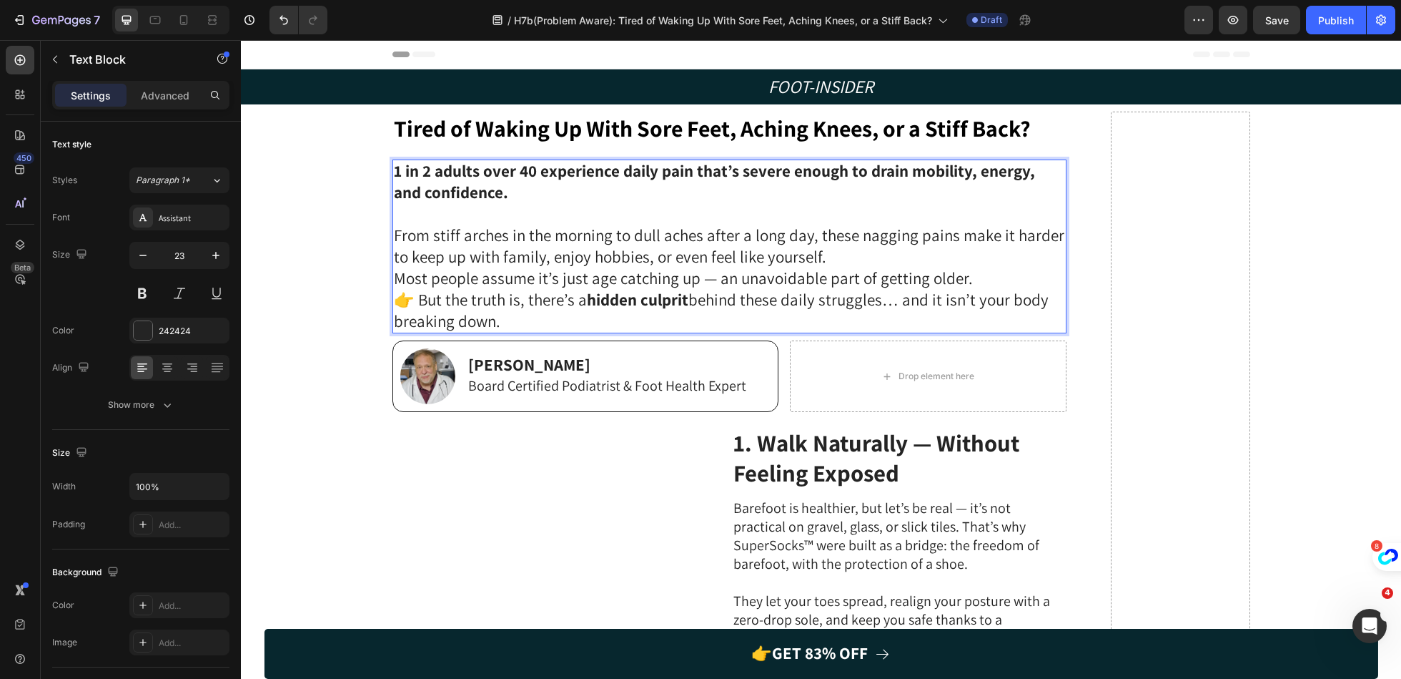
click at [857, 256] on p "From stiff arches in the morning to dull aches after a long day, these nagging …" at bounding box center [729, 246] width 671 height 43
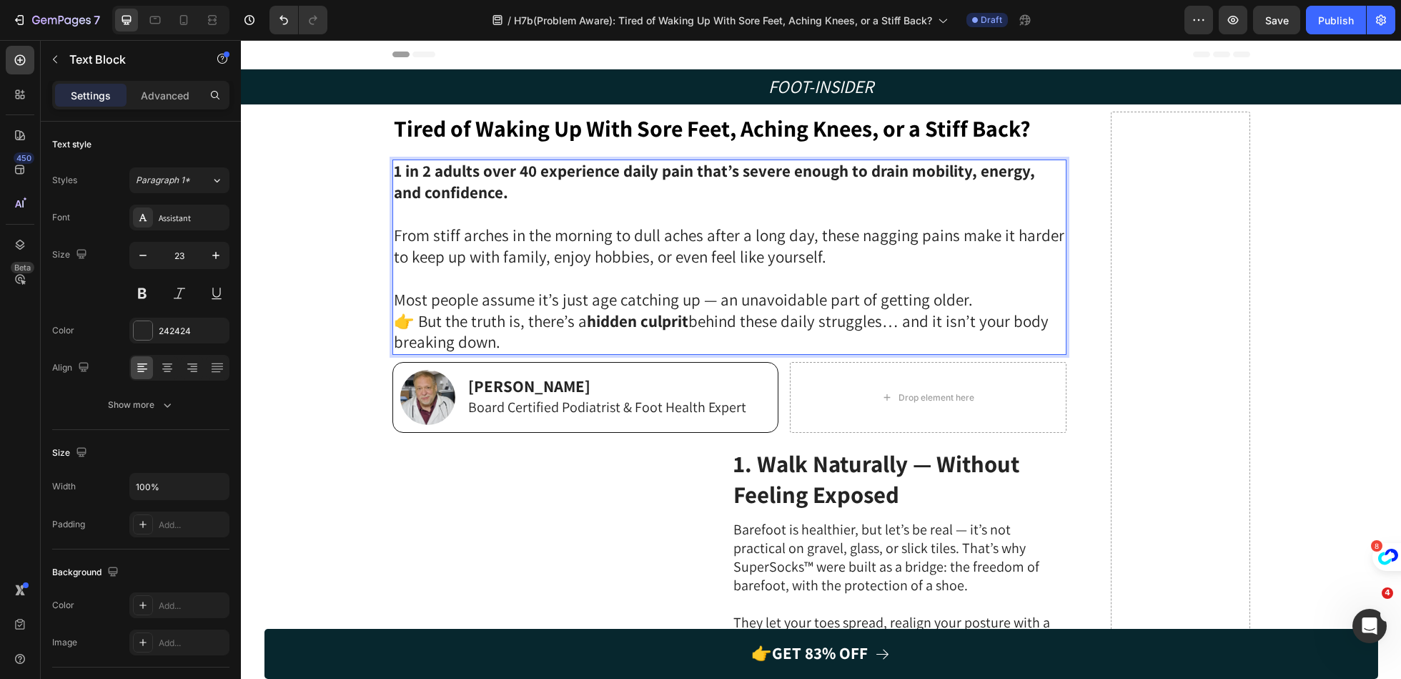
click at [990, 304] on p "Most people assume it’s just age catching up — an unavoidable part of getting o…" at bounding box center [729, 300] width 671 height 21
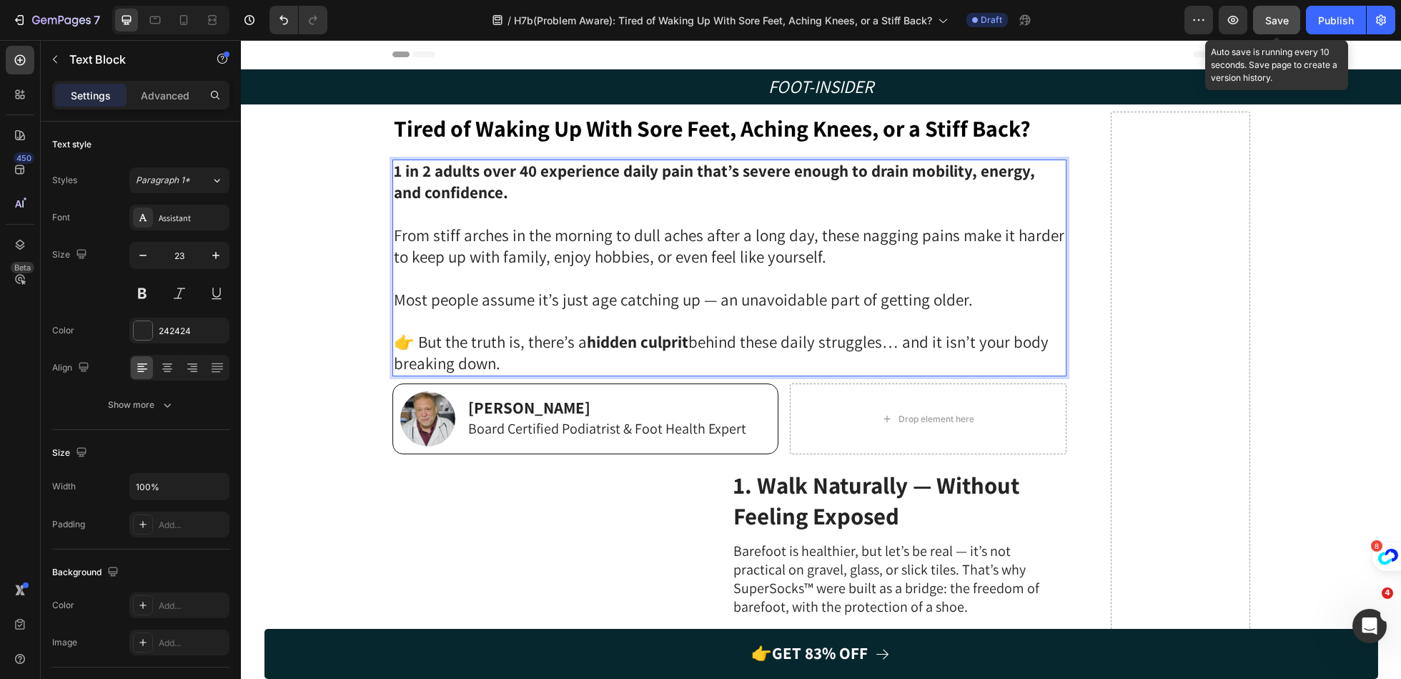
click at [1277, 21] on span "Save" at bounding box center [1278, 20] width 24 height 12
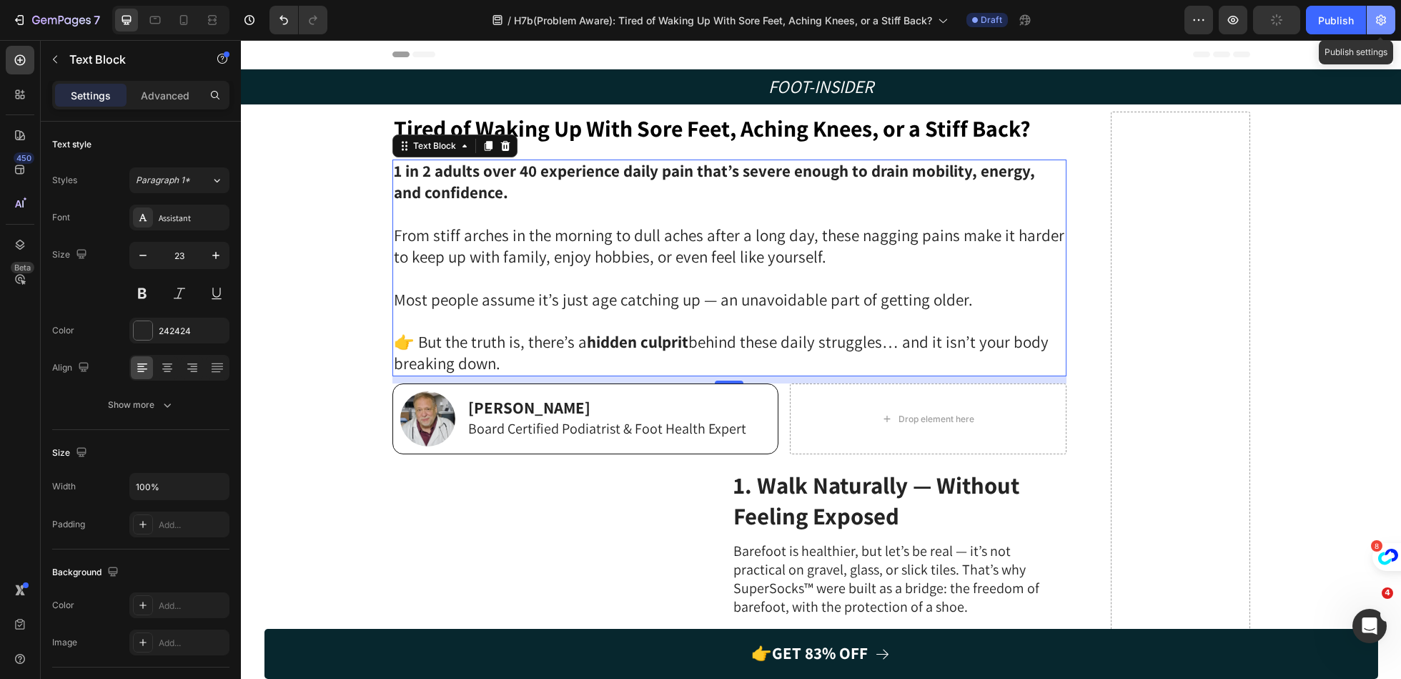
click at [1385, 21] on icon "button" at bounding box center [1381, 20] width 10 height 11
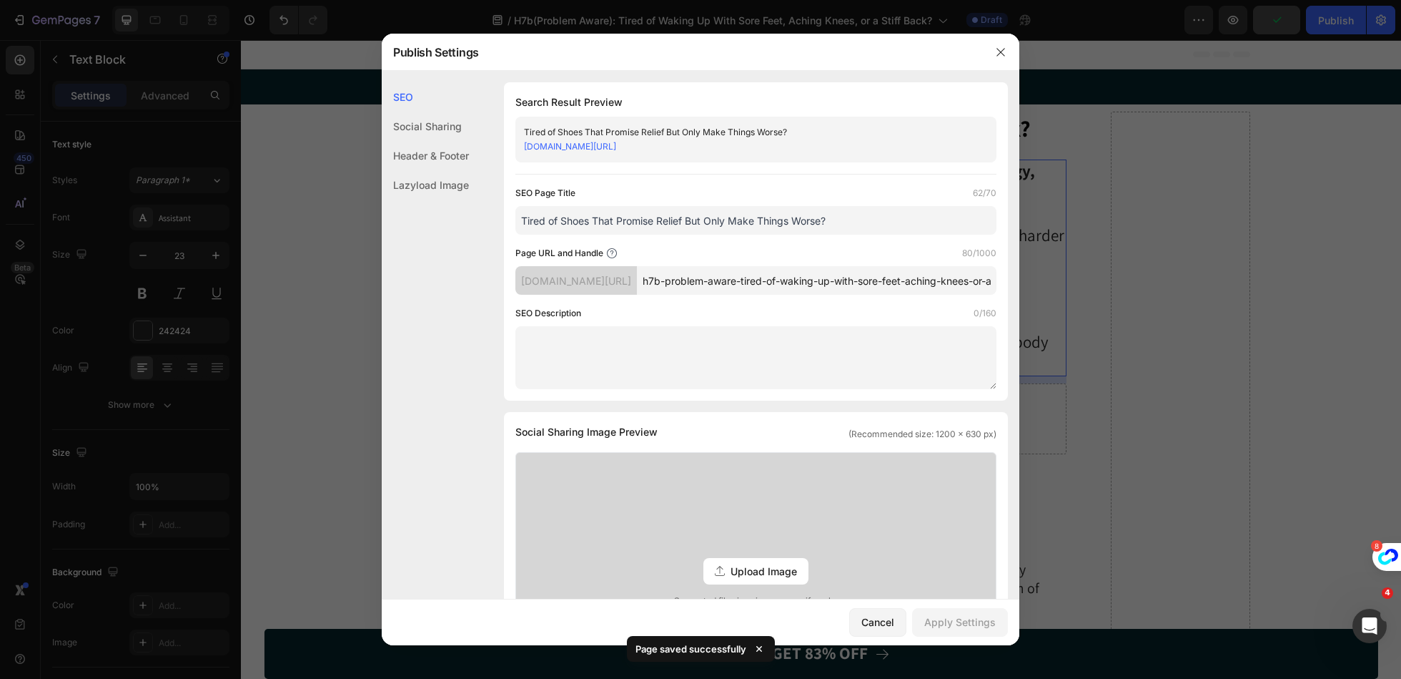
scroll to position [0, 125]
drag, startPoint x: 732, startPoint y: 296, endPoint x: 1141, endPoint y: 296, distance: 409.0
click at [1141, 296] on div "Publish Settings SEO Social Sharing Header & Footer Lazyload Image SEO Search R…" at bounding box center [700, 339] width 1401 height 679
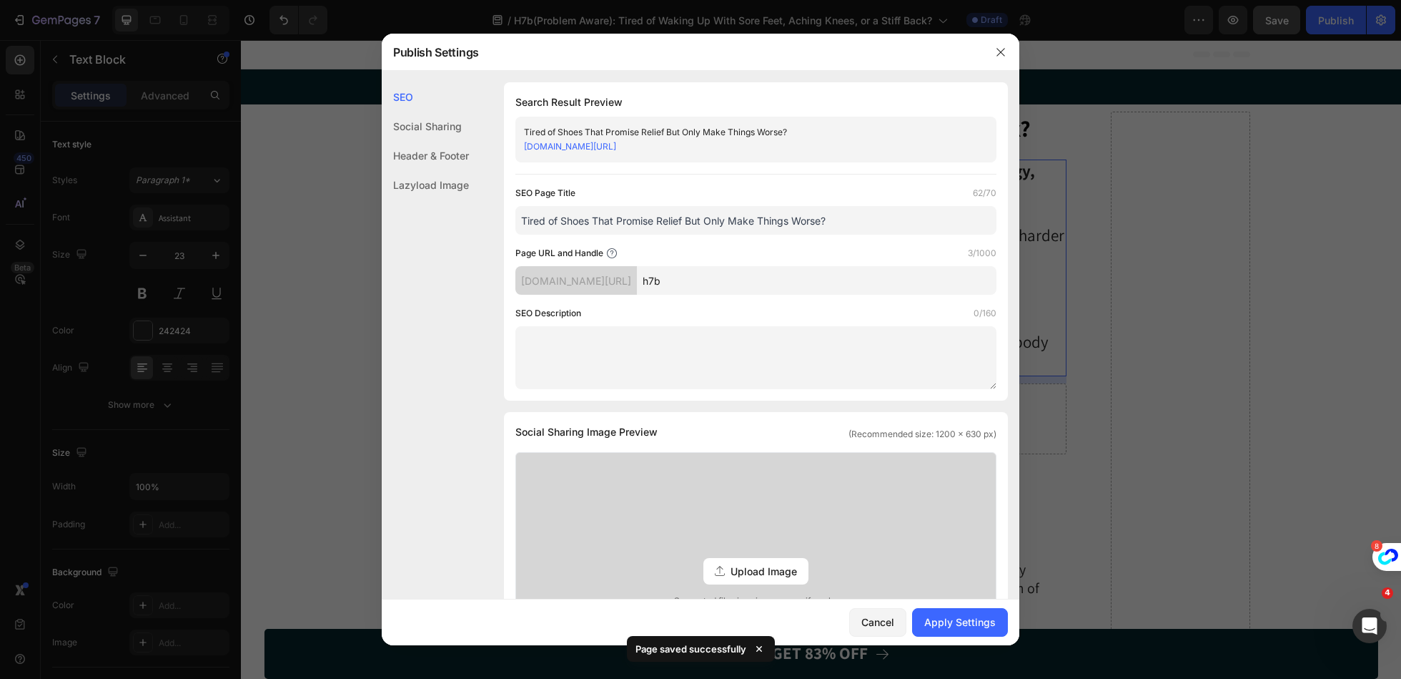
type input "h7b"
click at [842, 315] on div "SEO Description 0/160" at bounding box center [755, 313] width 481 height 14
click at [952, 621] on div "Apply Settings" at bounding box center [959, 621] width 71 height 15
click at [1094, 206] on div at bounding box center [700, 339] width 1401 height 679
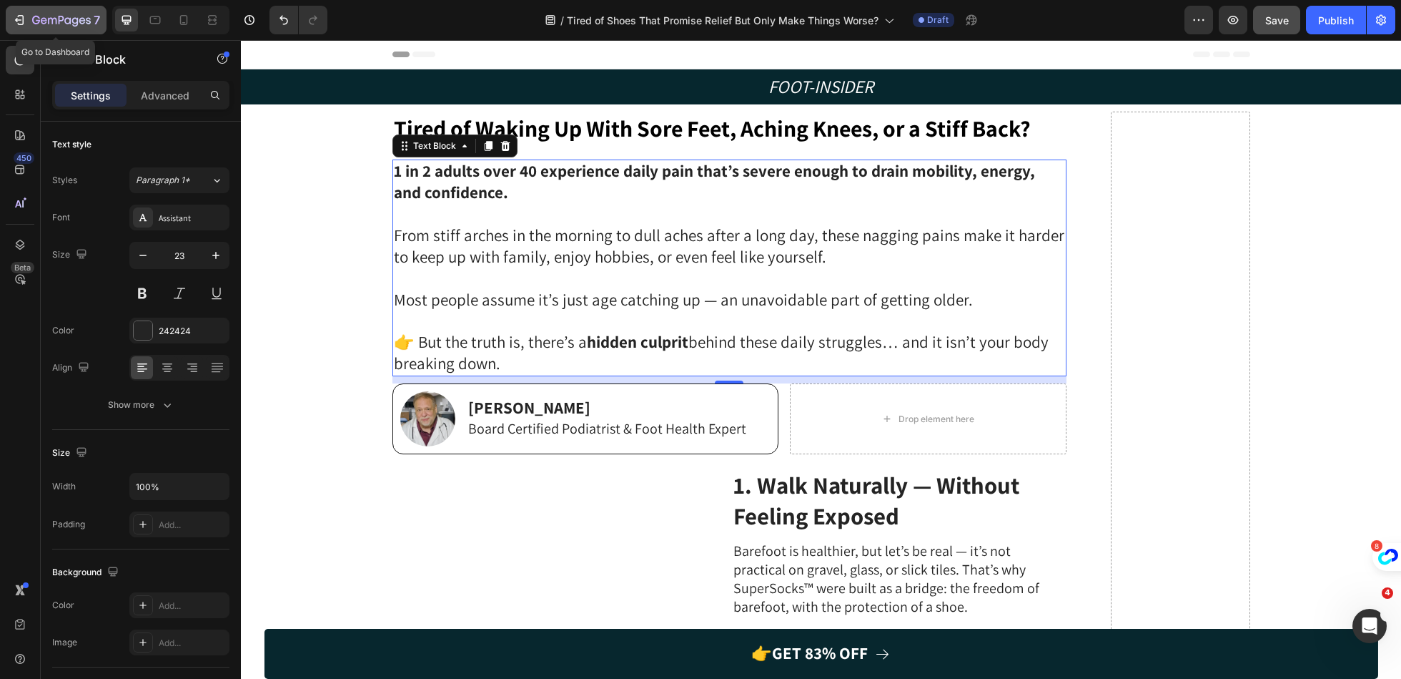
click at [79, 12] on div "7" at bounding box center [66, 19] width 68 height 17
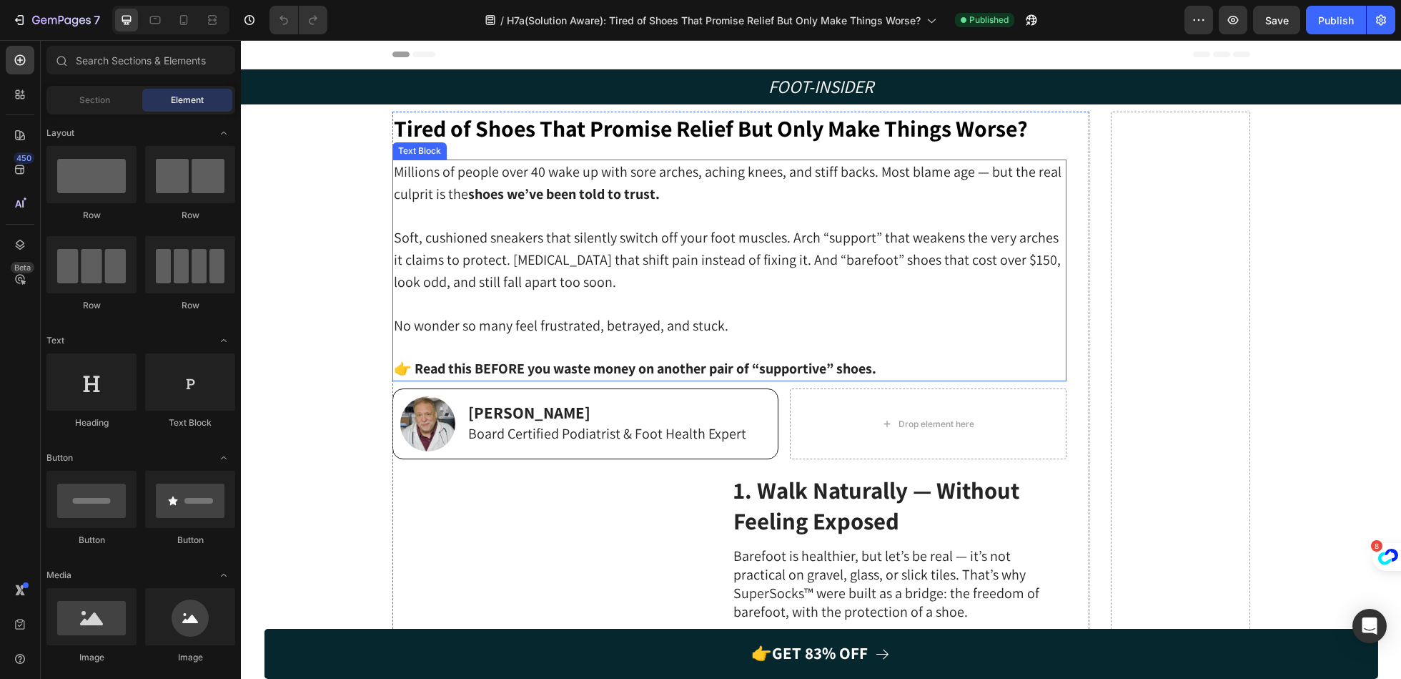
click at [804, 284] on p "Soft, cushioned sneakers that silently switch off your foot muscles. Arch “supp…" at bounding box center [729, 260] width 671 height 66
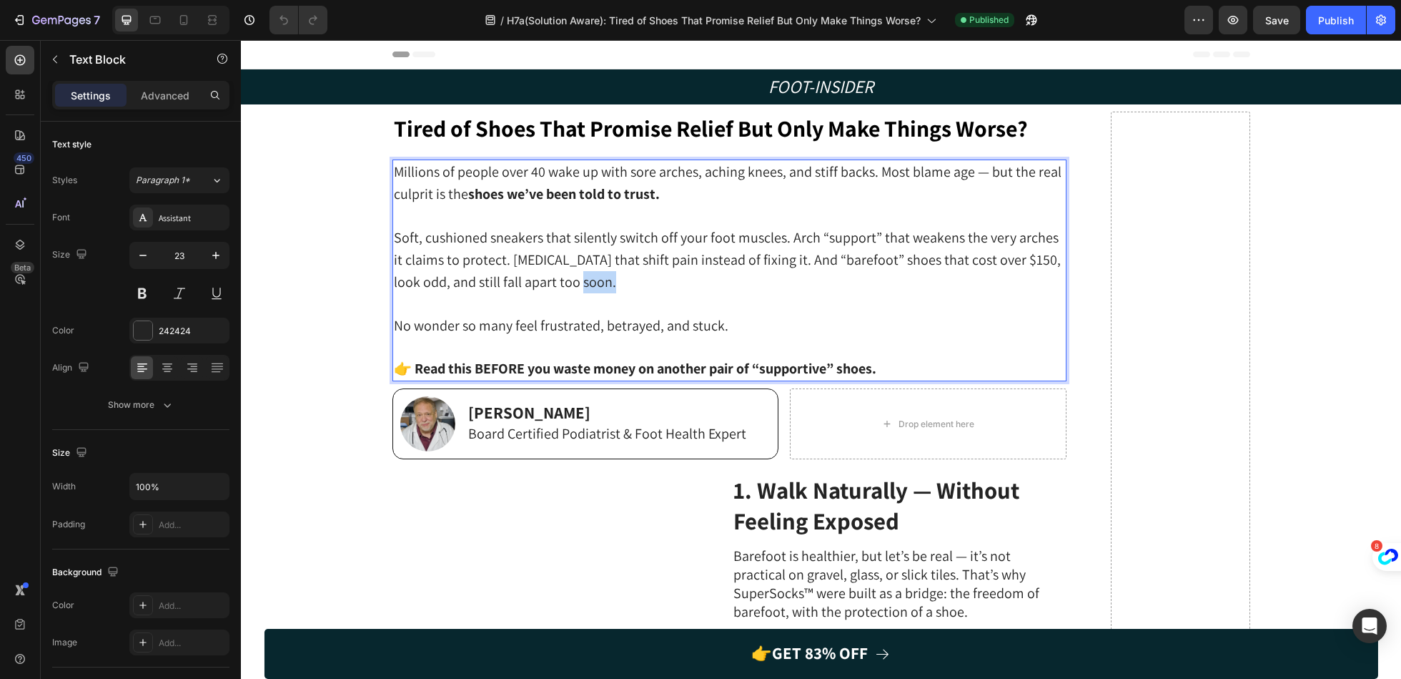
click at [804, 284] on p "Soft, cushioned sneakers that silently switch off your foot muscles. Arch “supp…" at bounding box center [729, 260] width 671 height 66
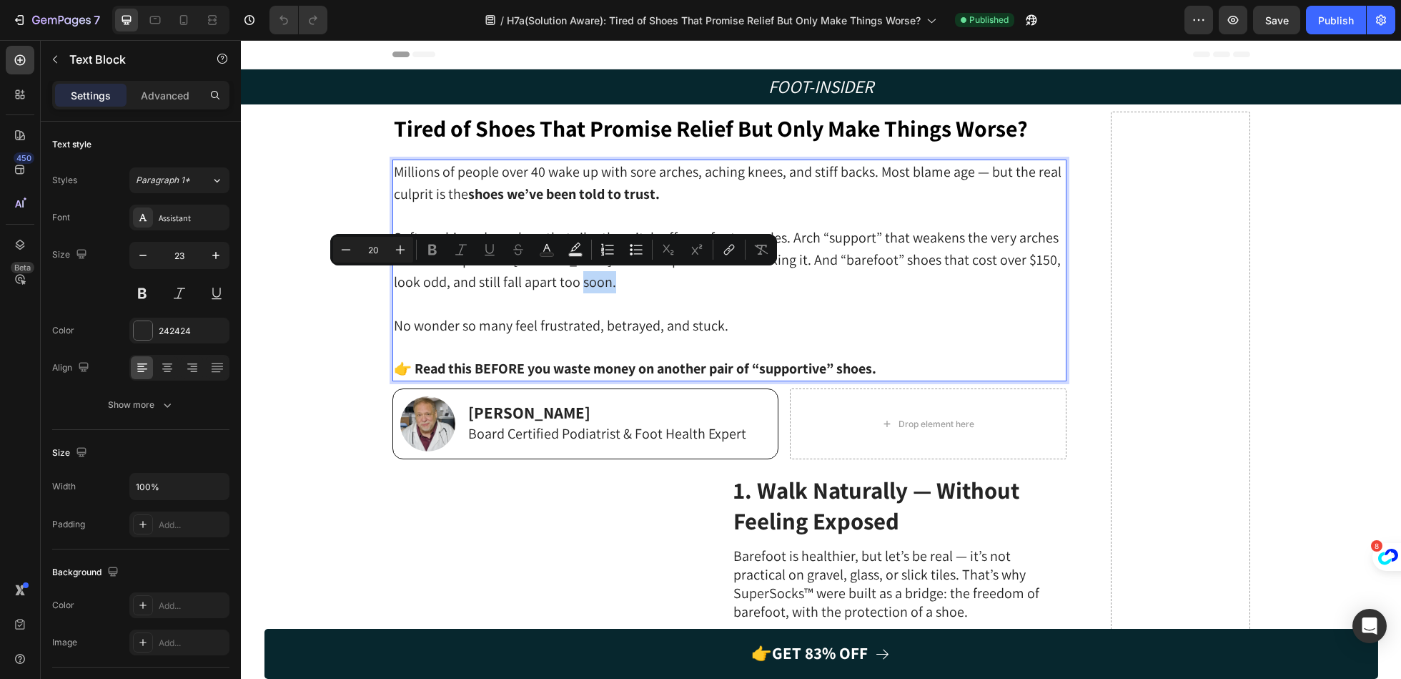
click at [884, 293] on p "Rich Text Editor. Editing area: main" at bounding box center [729, 303] width 671 height 21
type input "23"
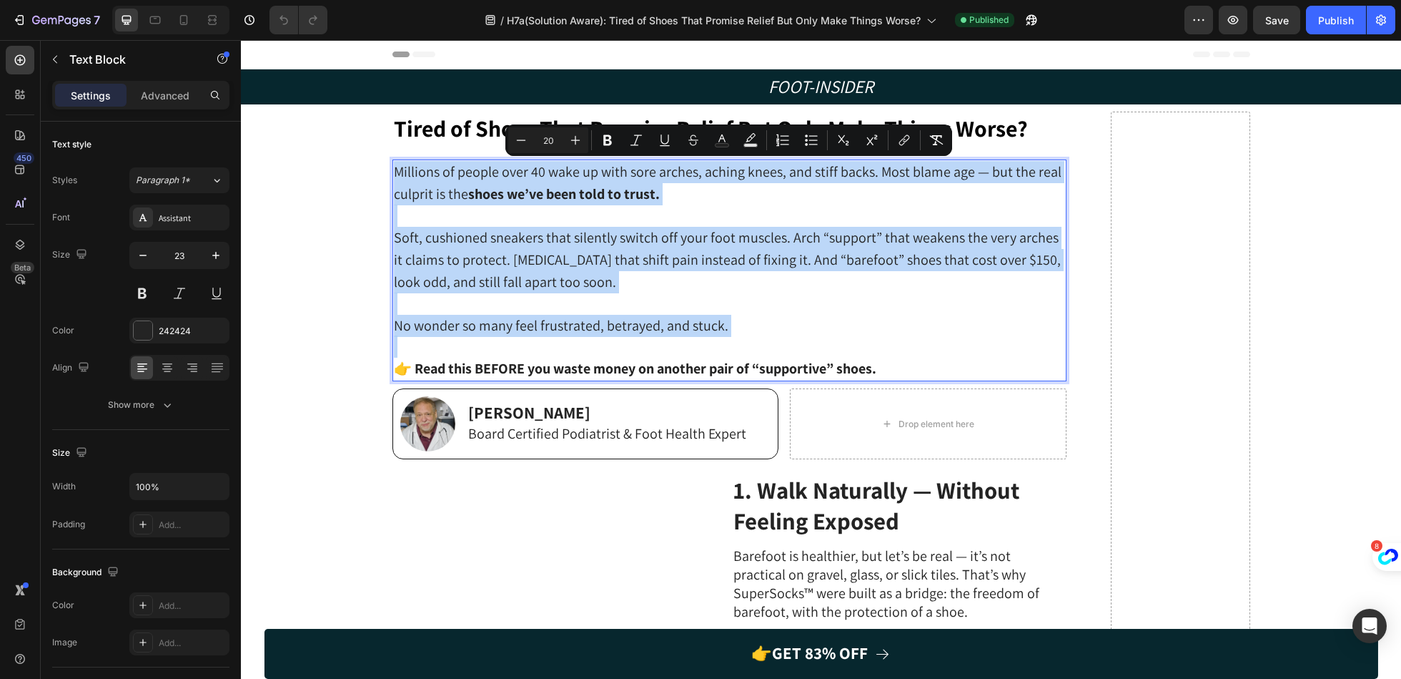
copy div "Millions of people over 40 wake up with sore arches, aching knees, and stiff ba…"
click at [1033, 129] on h1 "Tired of Shoes That Promise Relief But Only Make Things Worse?" at bounding box center [730, 129] width 674 height 34
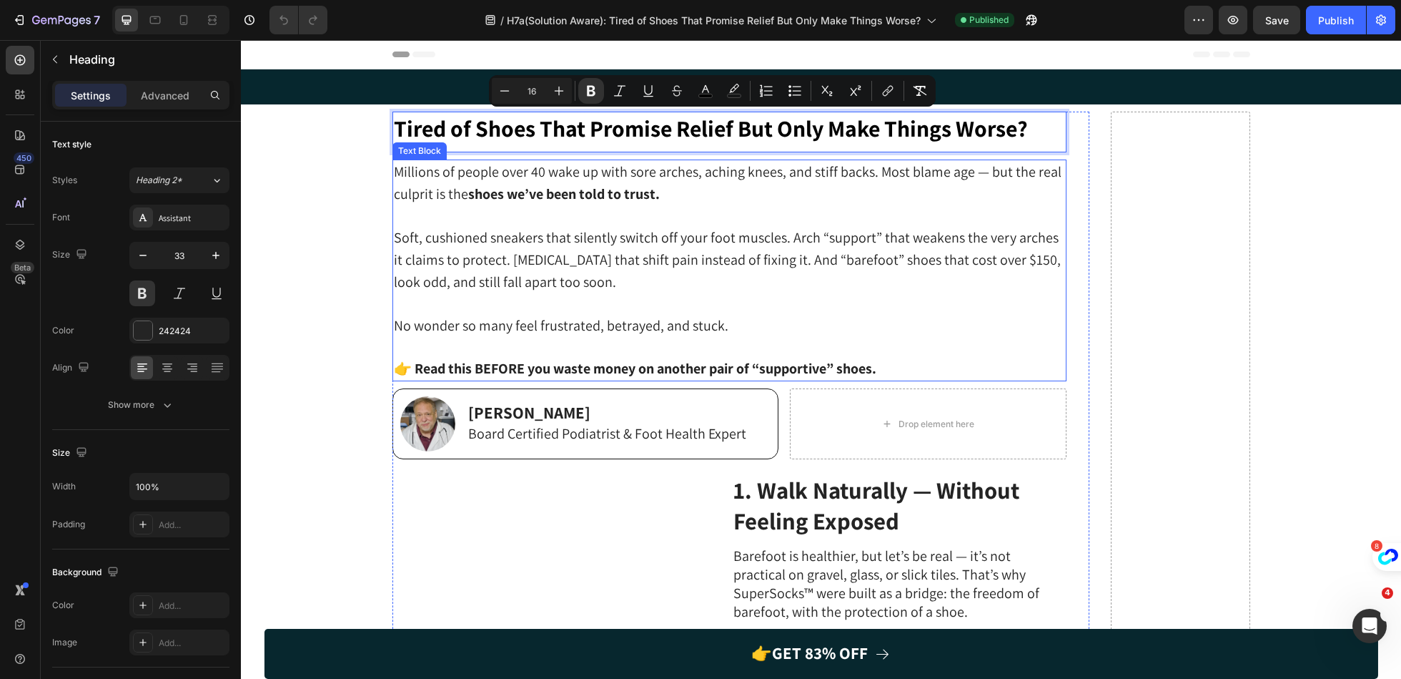
click at [859, 258] on span "Soft, cushioned sneakers that silently switch off your foot muscles. Arch “supp…" at bounding box center [727, 259] width 667 height 63
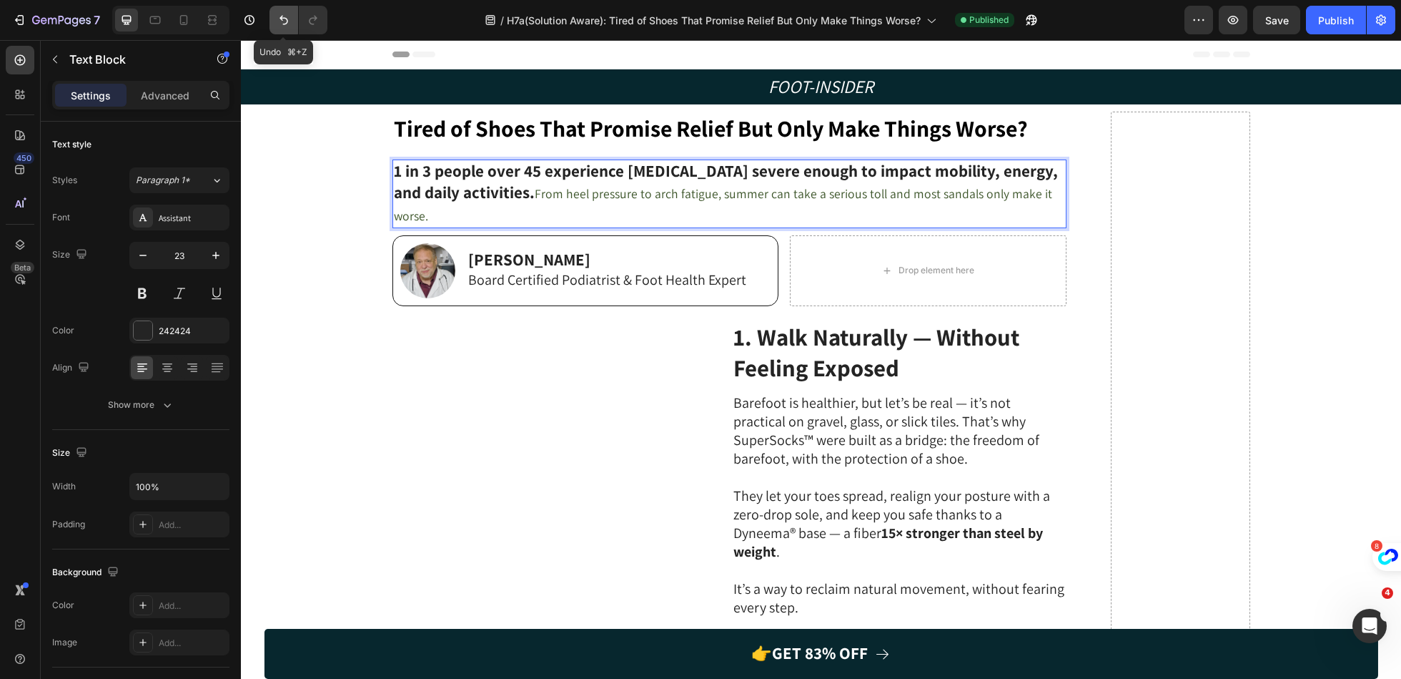
click at [282, 11] on button "Undo/Redo" at bounding box center [284, 20] width 29 height 29
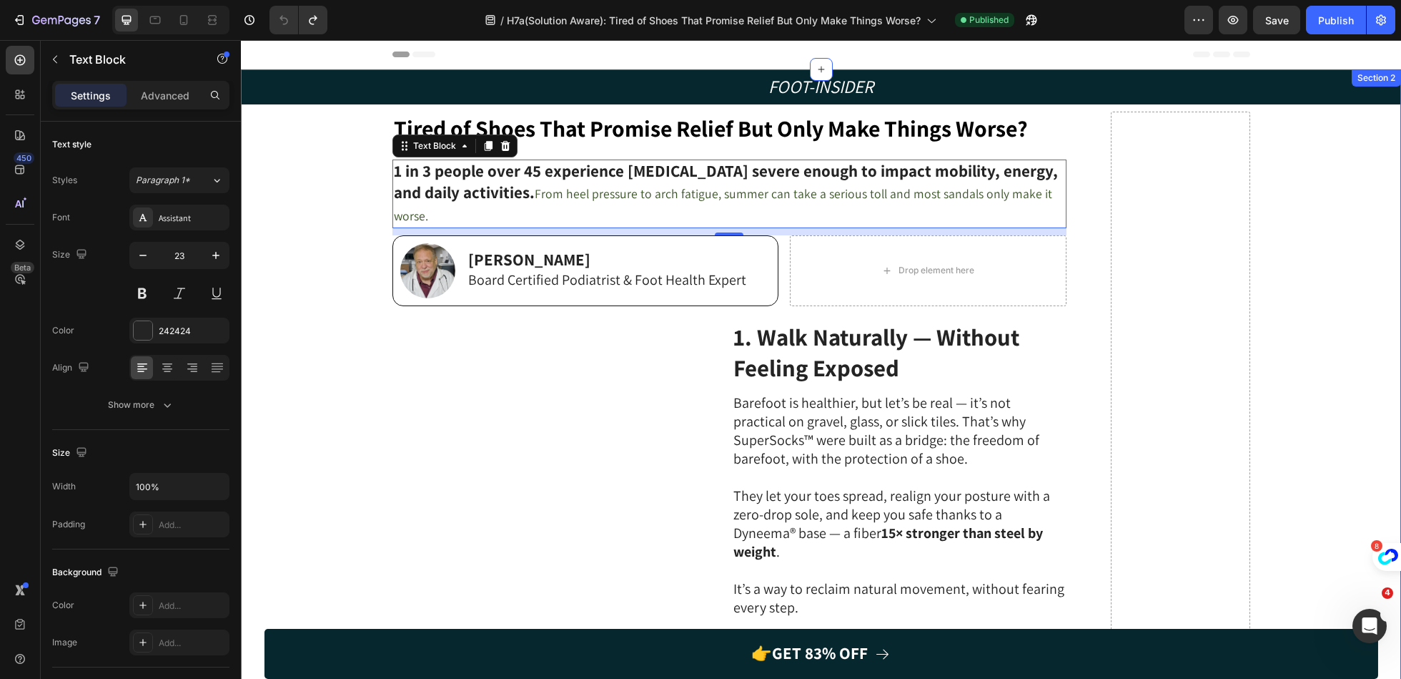
click at [817, 166] on strong "1 in 3 people over 45 experience foot pain severe enough to impact mobility, en…" at bounding box center [726, 181] width 664 height 43
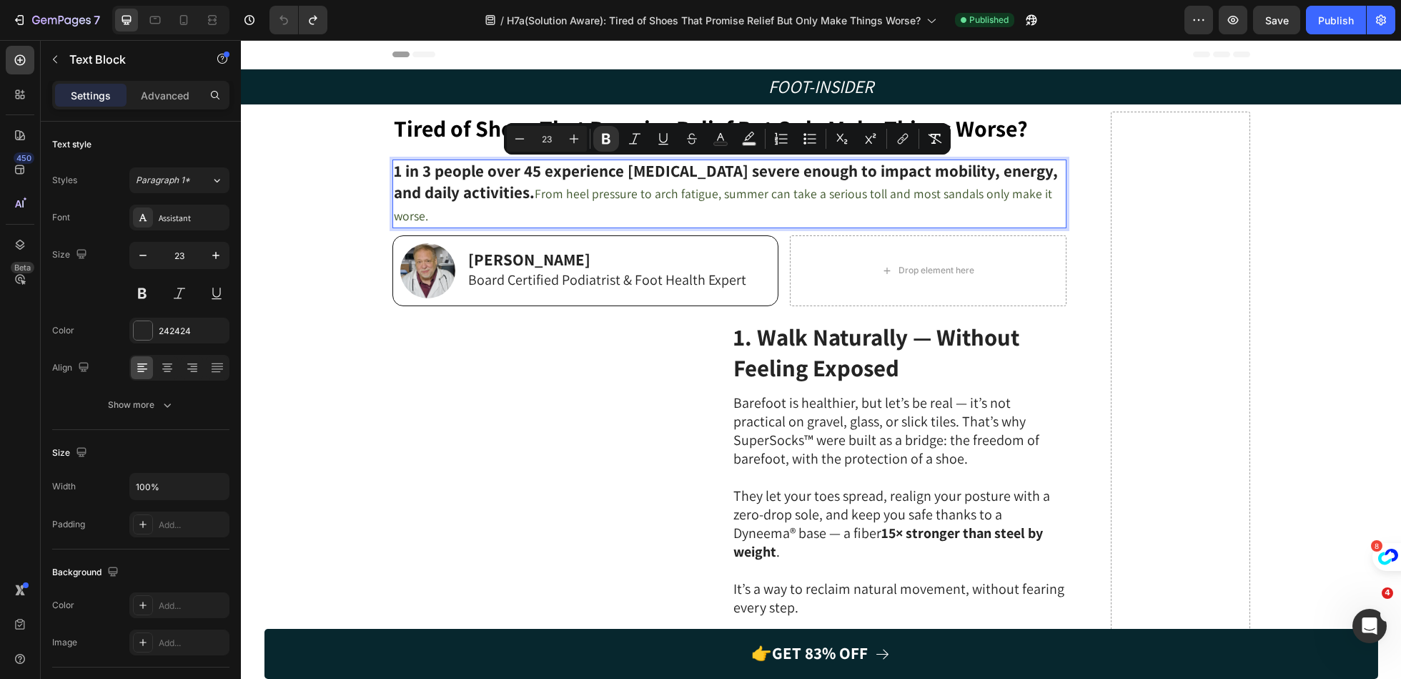
click at [884, 177] on strong "1 in 3 people over 45 experience foot pain severe enough to impact mobility, en…" at bounding box center [726, 181] width 664 height 43
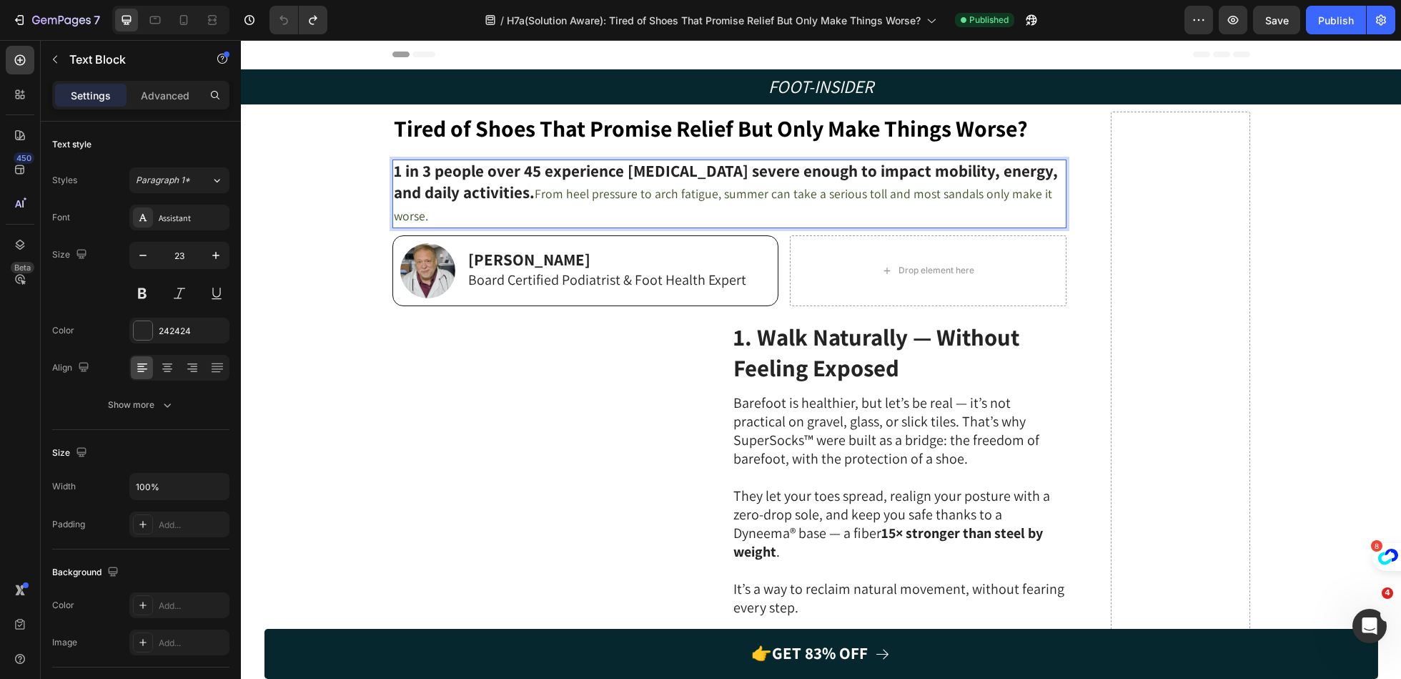
click at [939, 180] on strong "1 in 3 people over 45 experience foot pain severe enough to impact mobility, en…" at bounding box center [726, 181] width 664 height 43
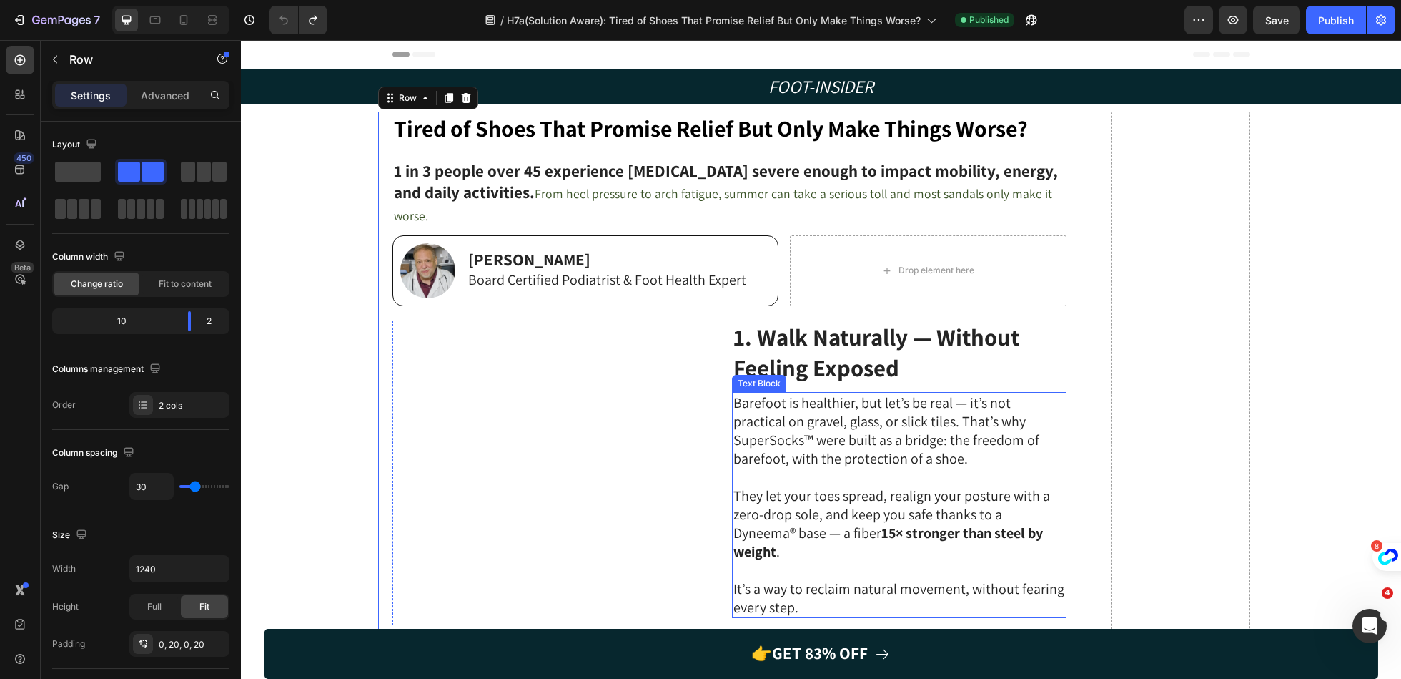
click at [874, 393] on p "Barefoot is healthier, but let’s be real — it’s not practical on gravel, glass,…" at bounding box center [900, 430] width 332 height 74
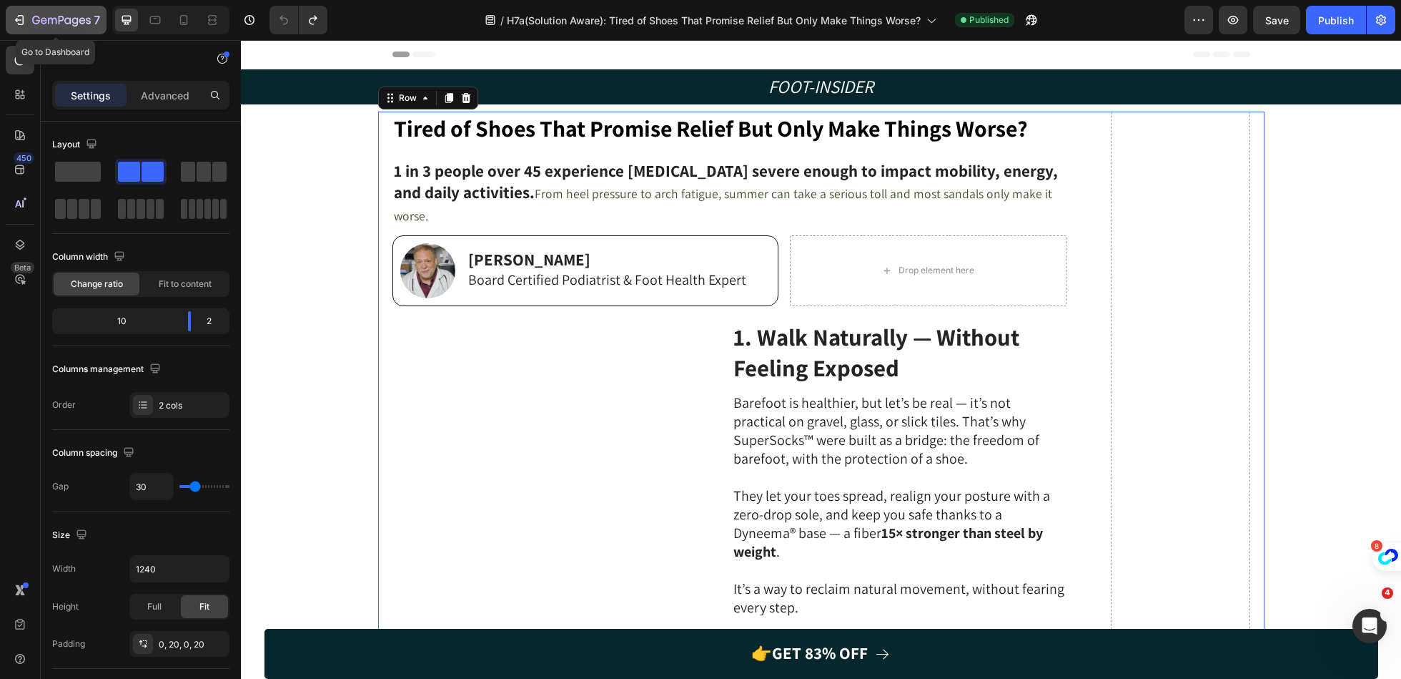
click at [24, 14] on icon "button" at bounding box center [19, 20] width 14 height 14
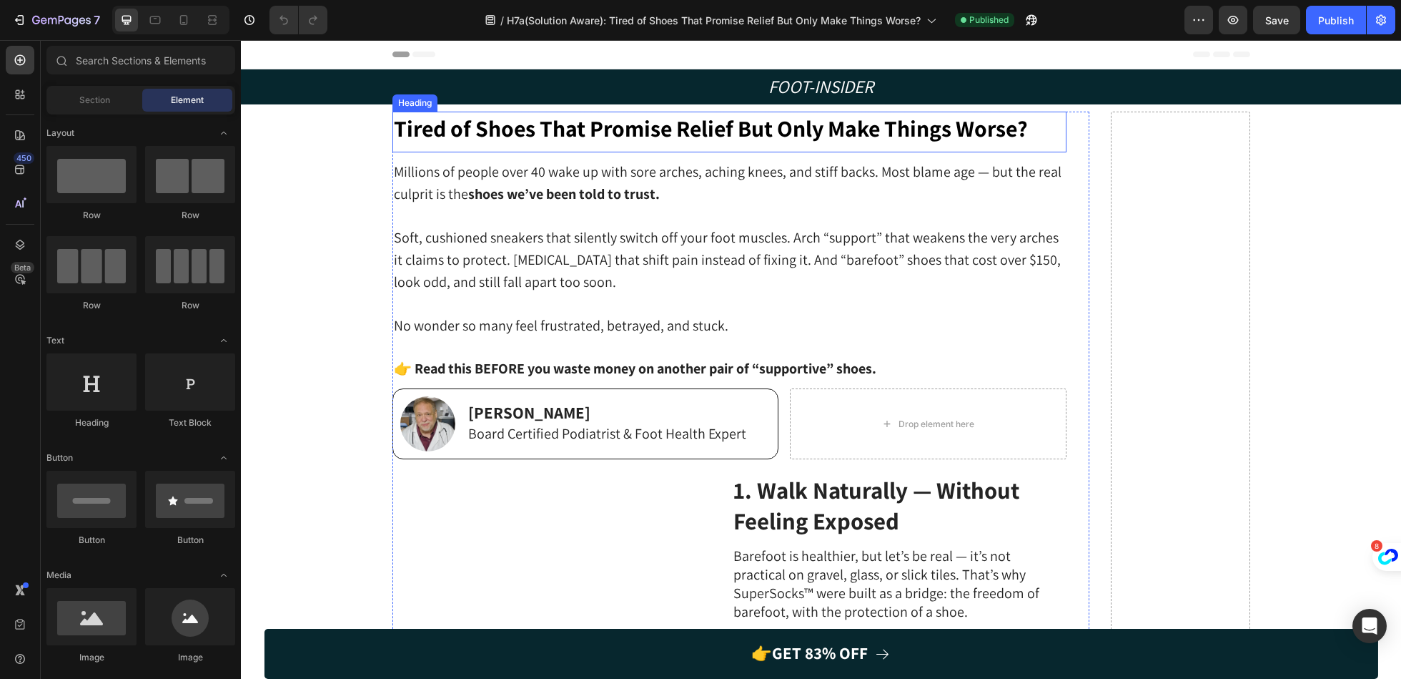
click at [939, 132] on strong "Tired of Shoes That Promise Relief But Only Make Things Worse?" at bounding box center [711, 128] width 634 height 30
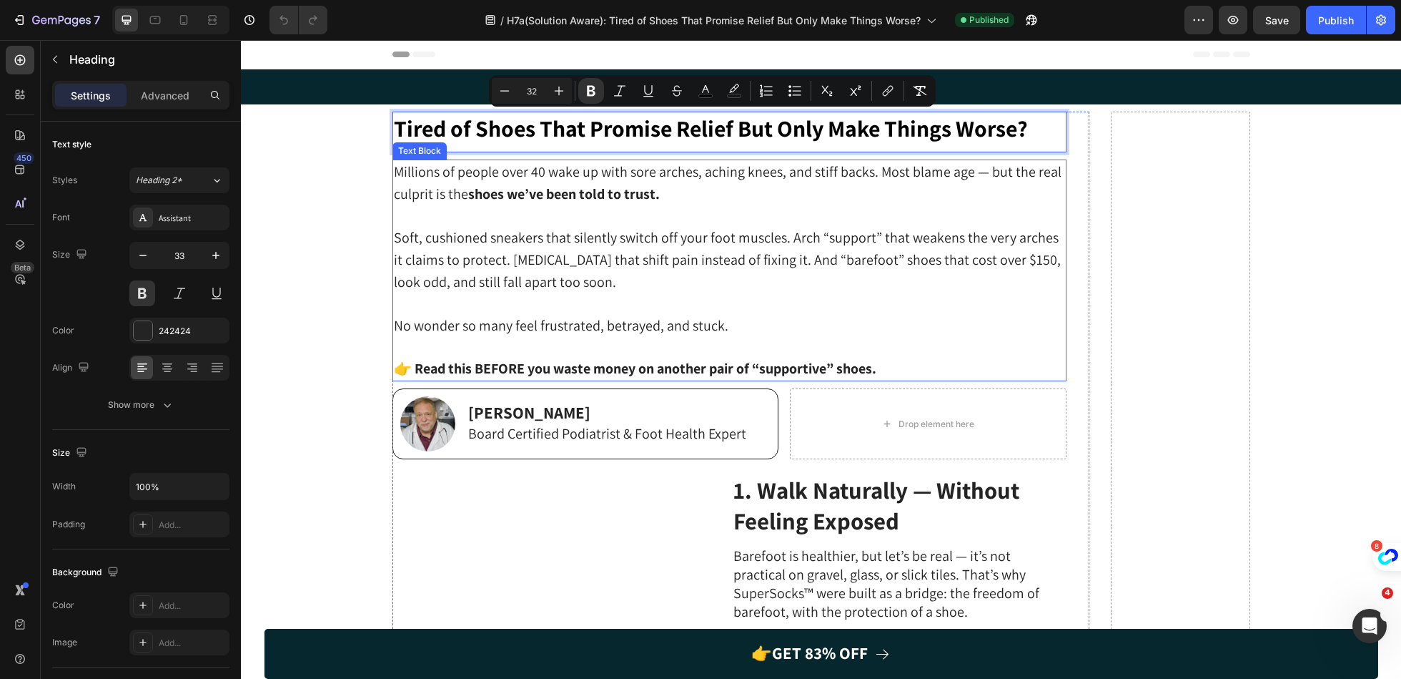
click at [859, 222] on p at bounding box center [729, 215] width 671 height 21
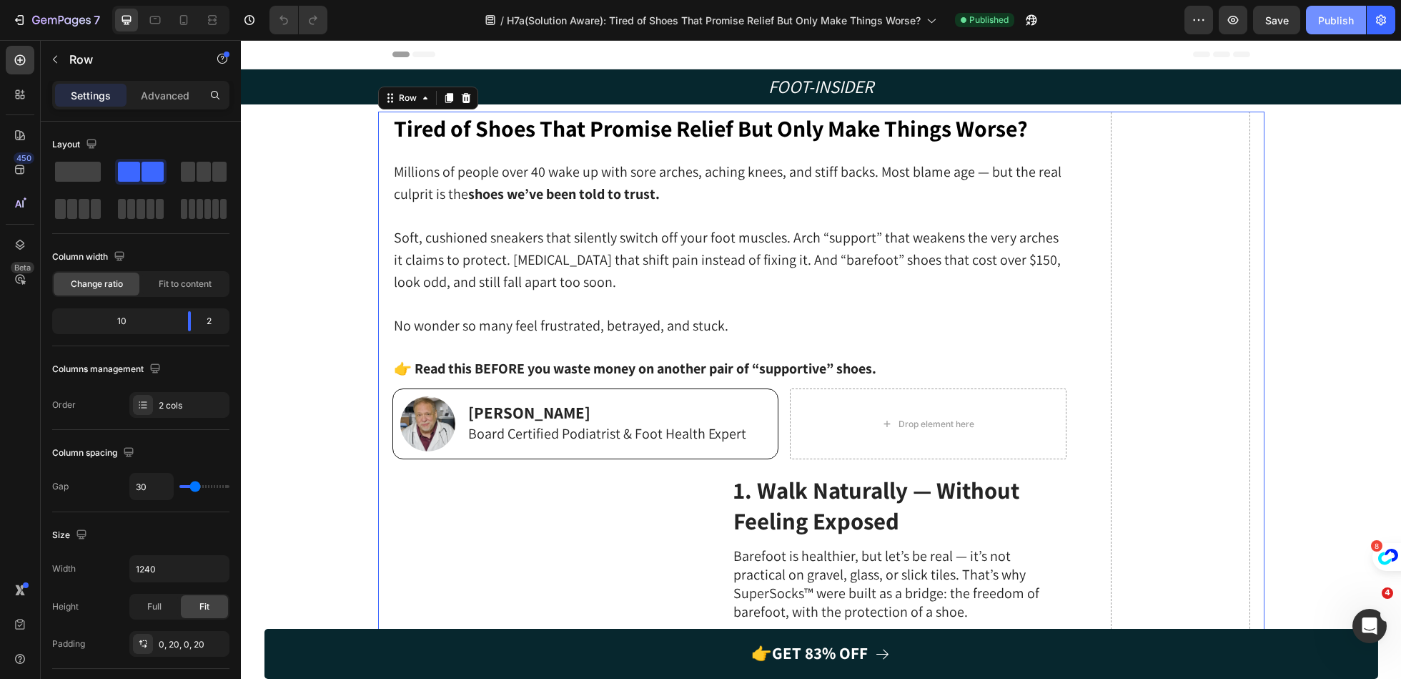
click at [1337, 20] on div "Publish" at bounding box center [1336, 20] width 36 height 15
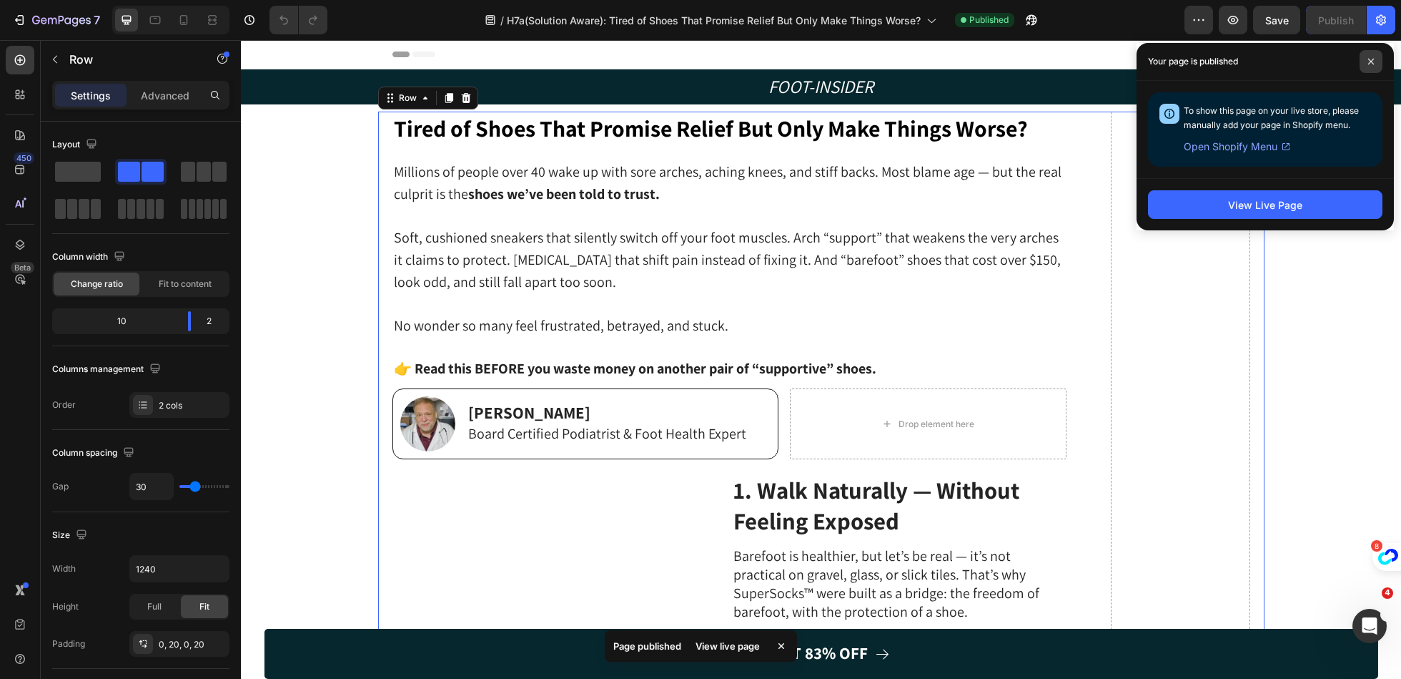
click at [1371, 54] on span at bounding box center [1371, 61] width 23 height 23
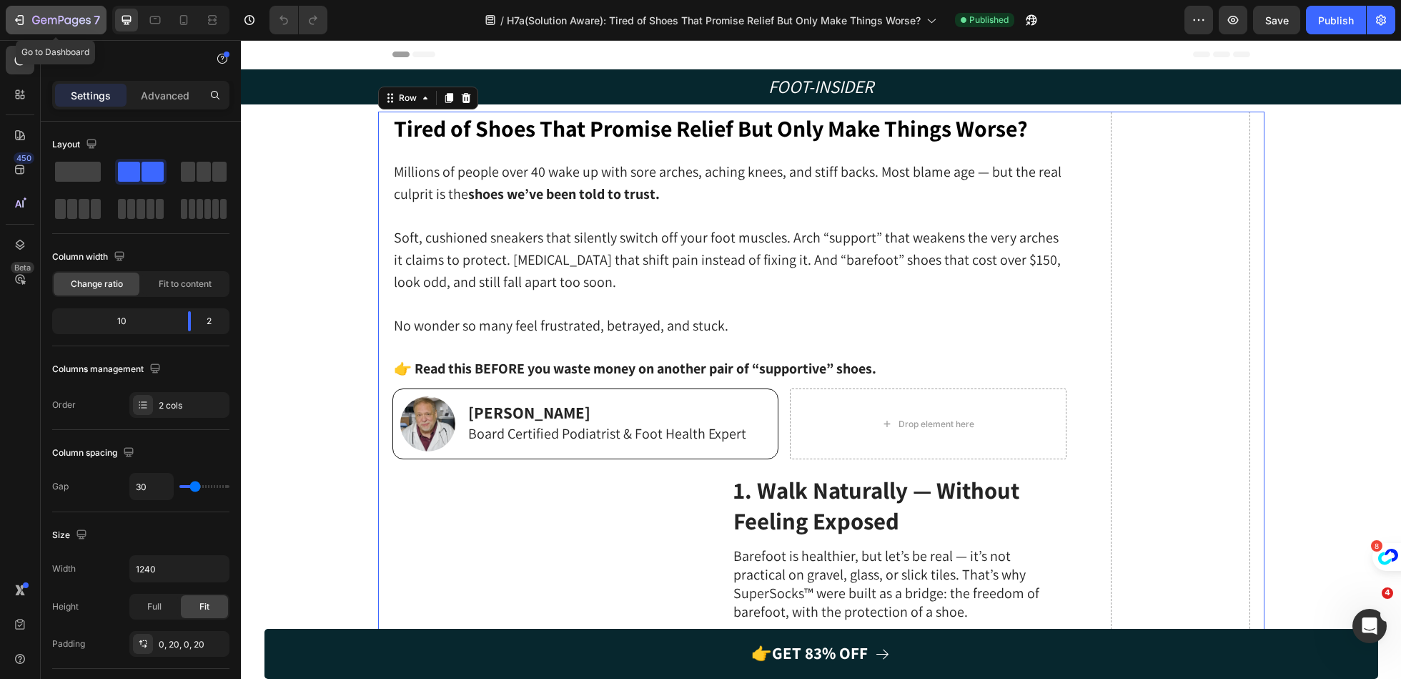
click at [33, 9] on button "7" at bounding box center [56, 20] width 101 height 29
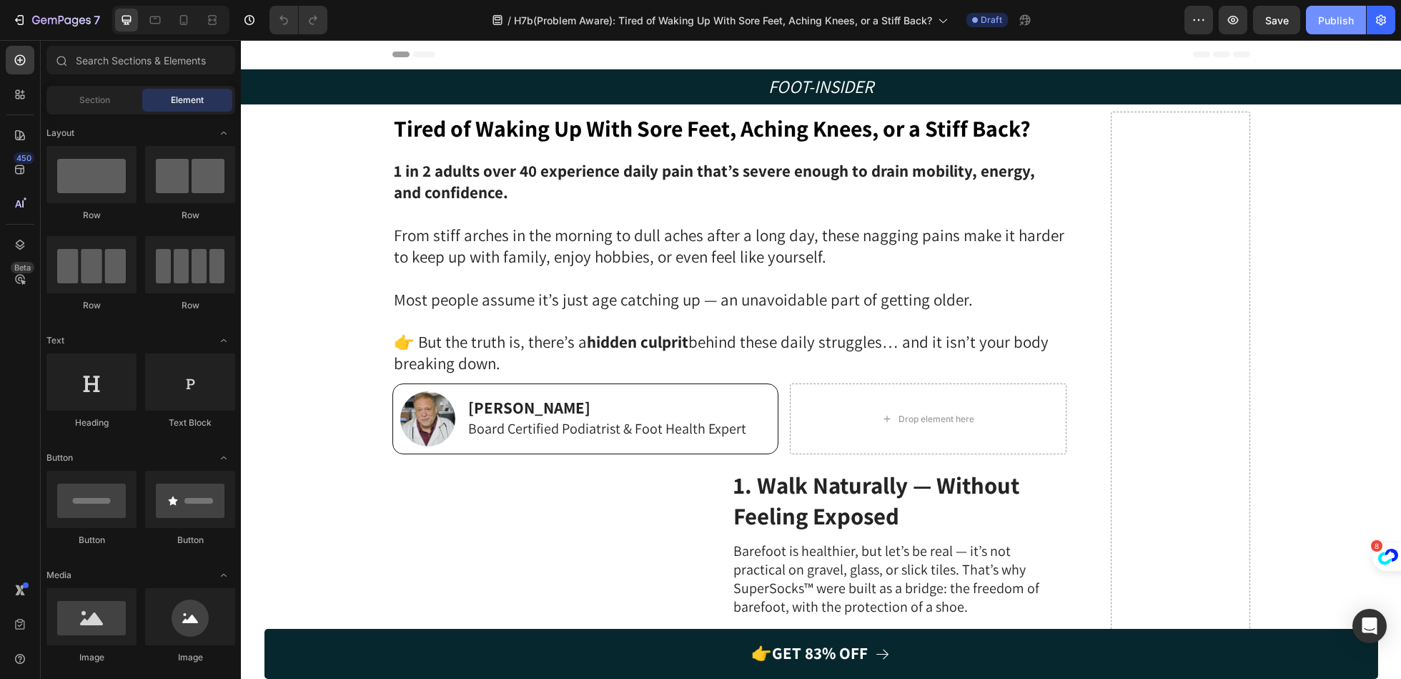
click at [1328, 6] on button "Publish" at bounding box center [1336, 20] width 60 height 29
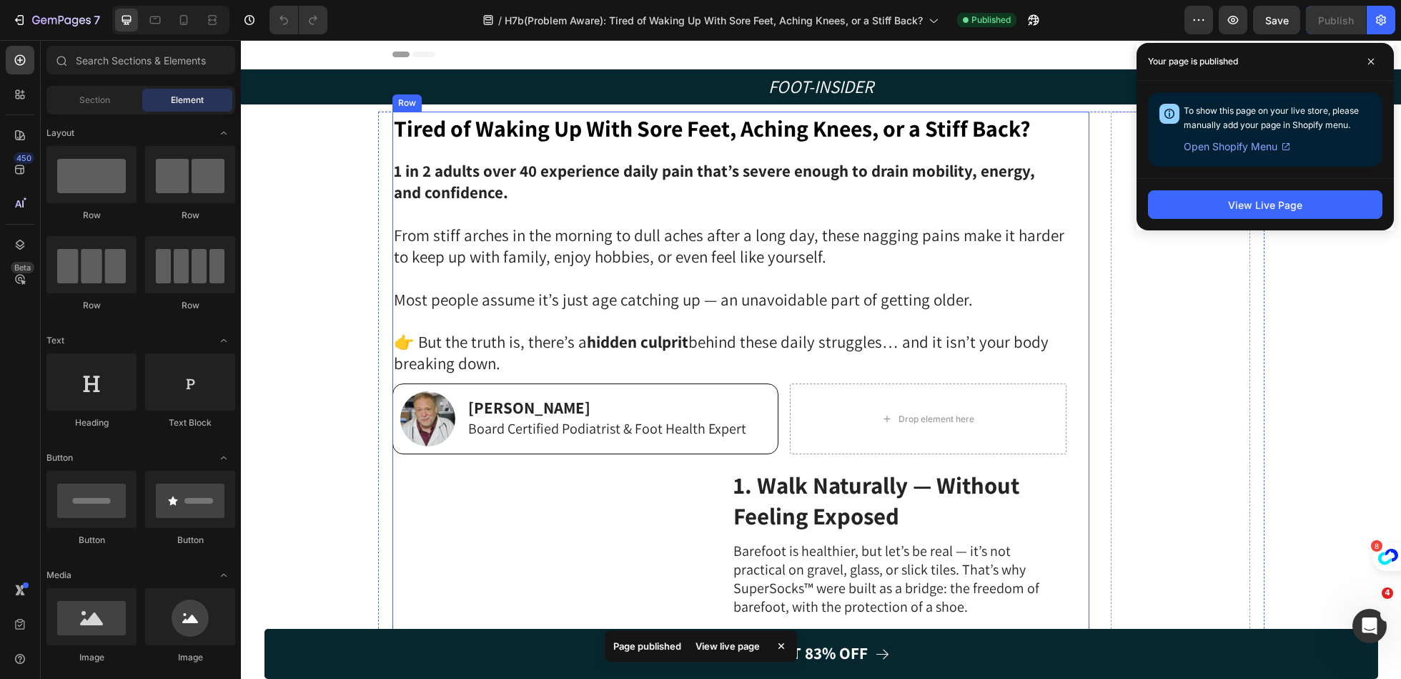
scroll to position [624, 0]
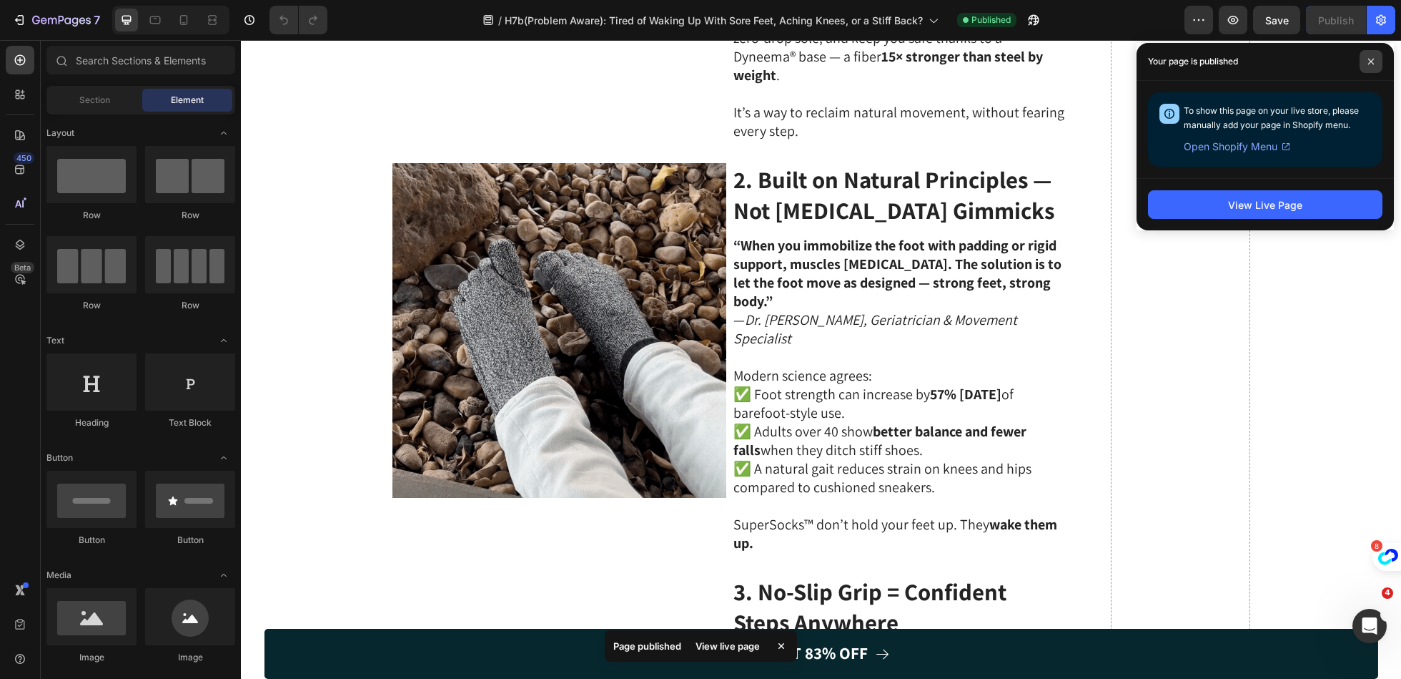
click at [1370, 63] on icon at bounding box center [1371, 62] width 6 height 6
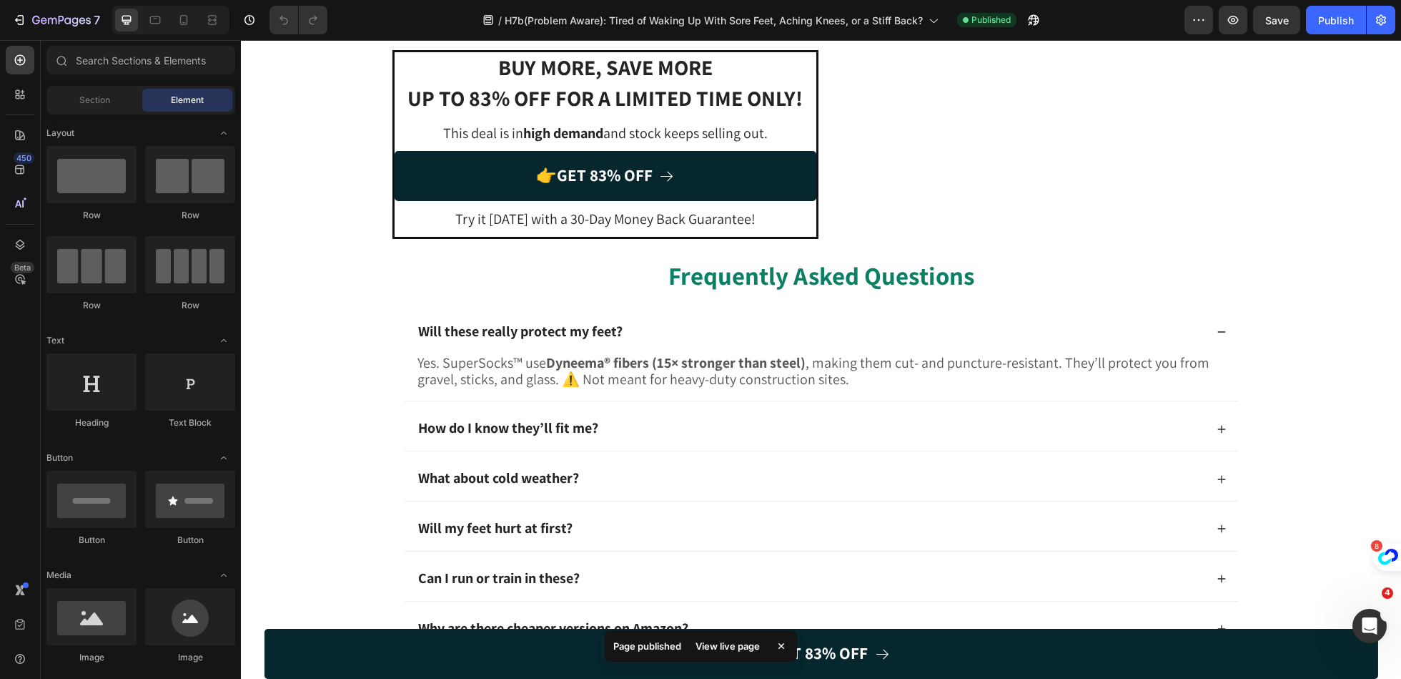
scroll to position [2655, 0]
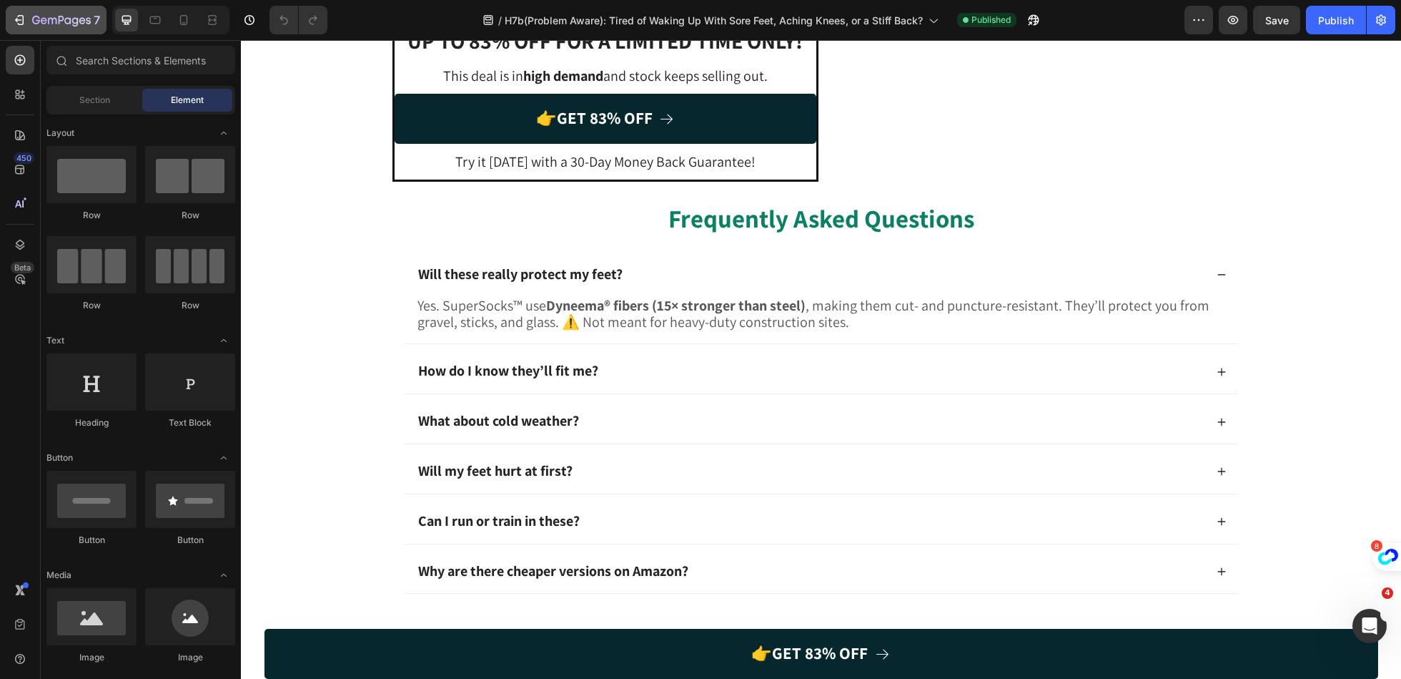
click at [43, 31] on button "7" at bounding box center [56, 20] width 101 height 29
